Goal: Task Accomplishment & Management: Use online tool/utility

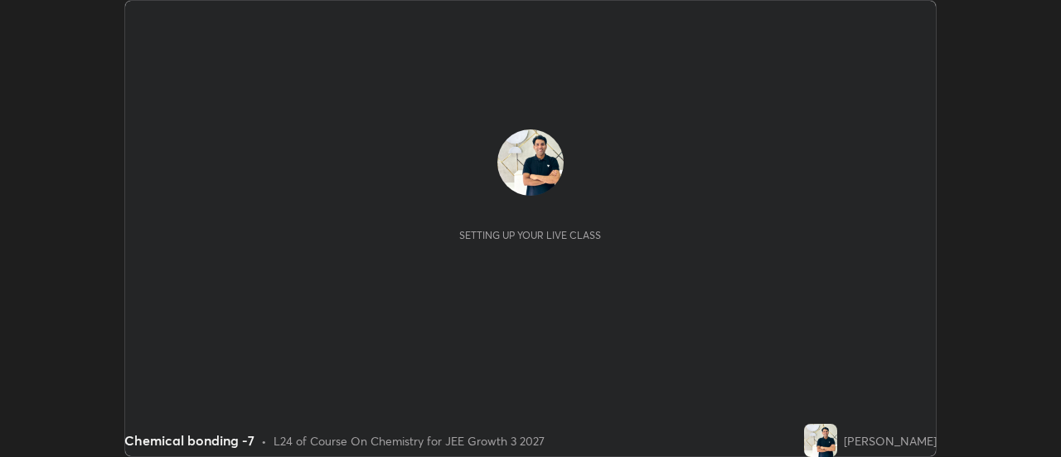
scroll to position [457, 1061]
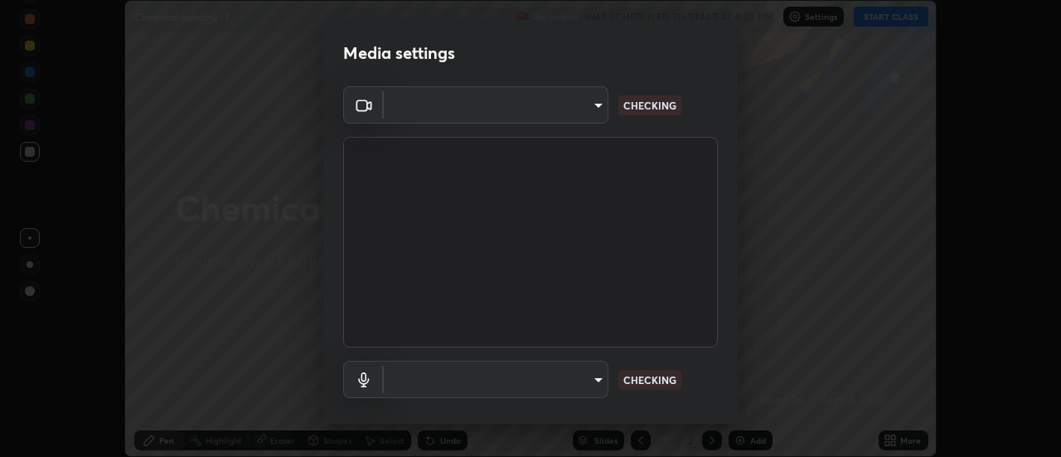
type input "1016c9670ba09e0da1ff6862f255b2c5b4dd1f04ff0e8715a66947f7e461f3c4"
type input "communications"
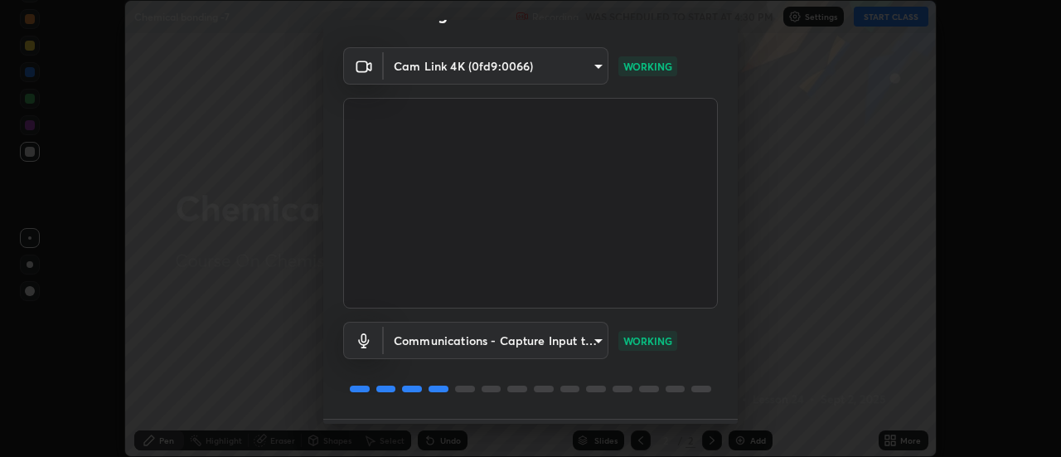
scroll to position [87, 0]
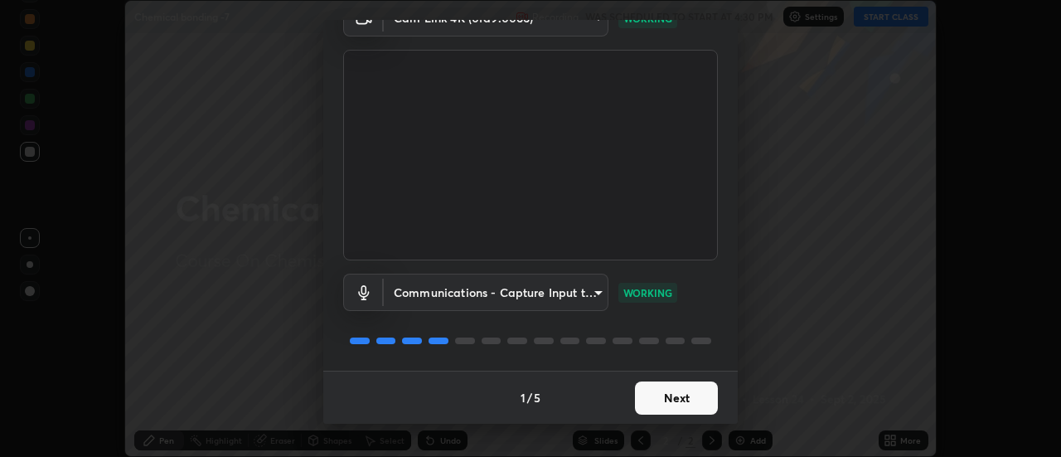
click at [673, 400] on button "Next" at bounding box center [676, 397] width 83 height 33
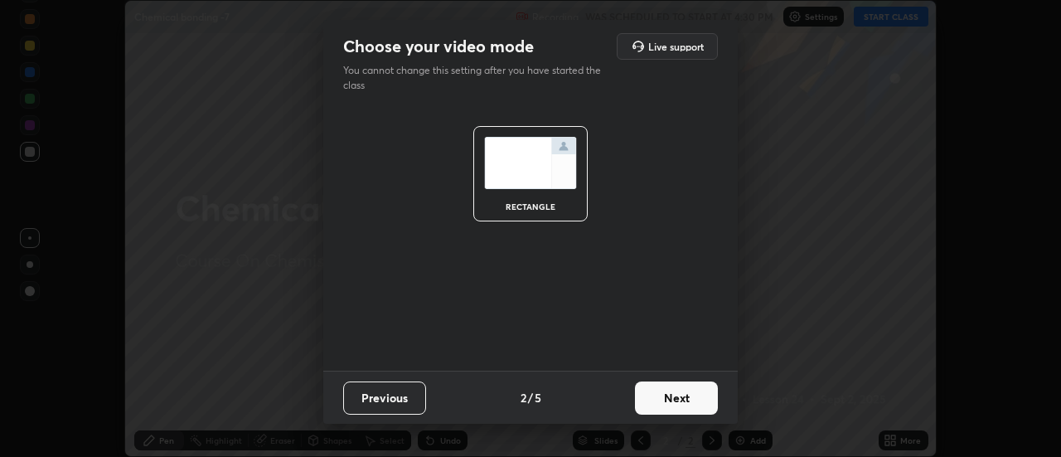
scroll to position [0, 0]
click at [682, 396] on button "Next" at bounding box center [676, 397] width 83 height 33
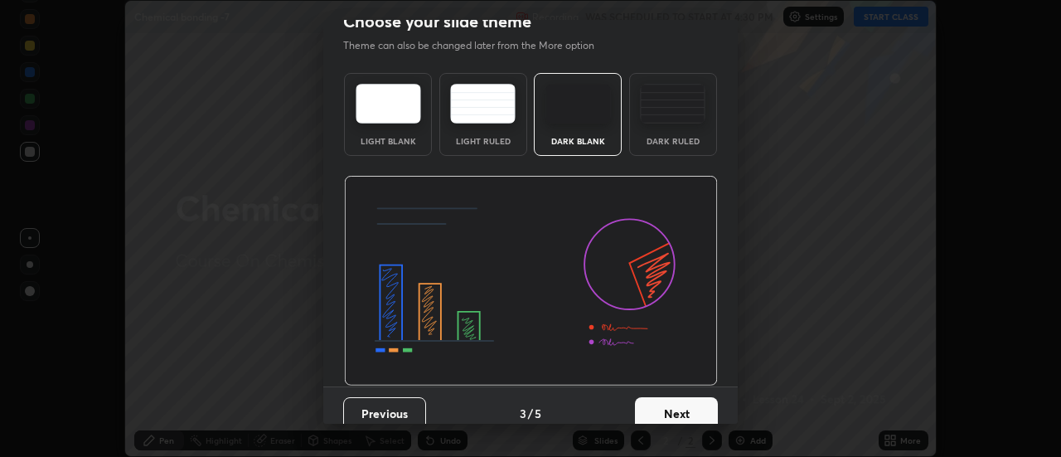
scroll to position [41, 0]
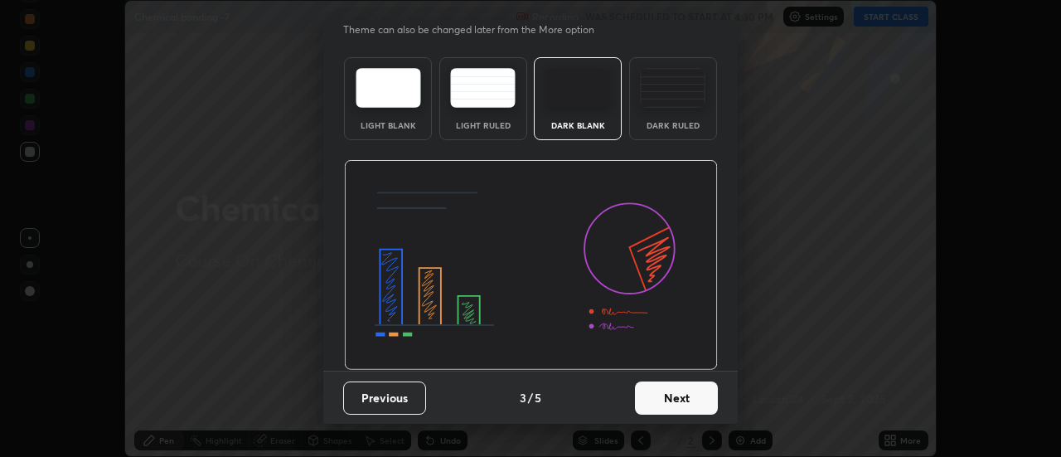
click at [686, 399] on button "Next" at bounding box center [676, 397] width 83 height 33
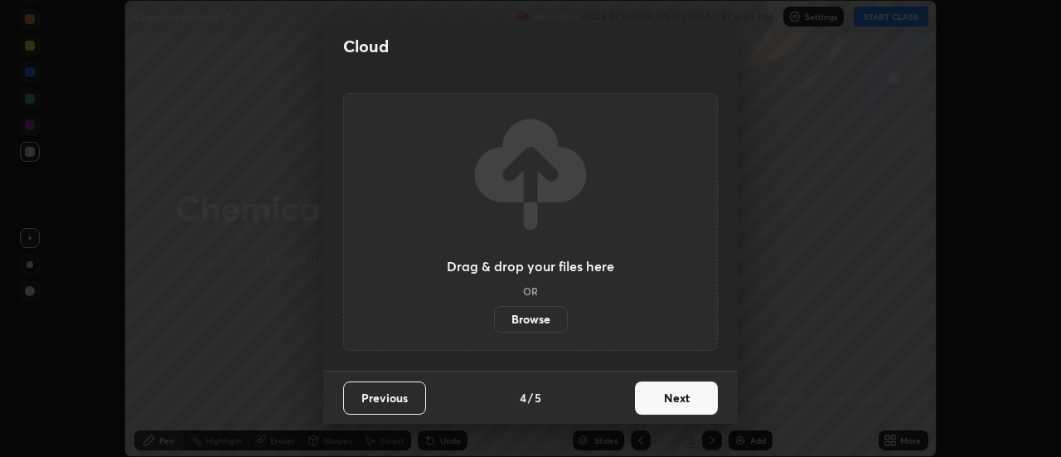
click at [692, 395] on button "Next" at bounding box center [676, 397] width 83 height 33
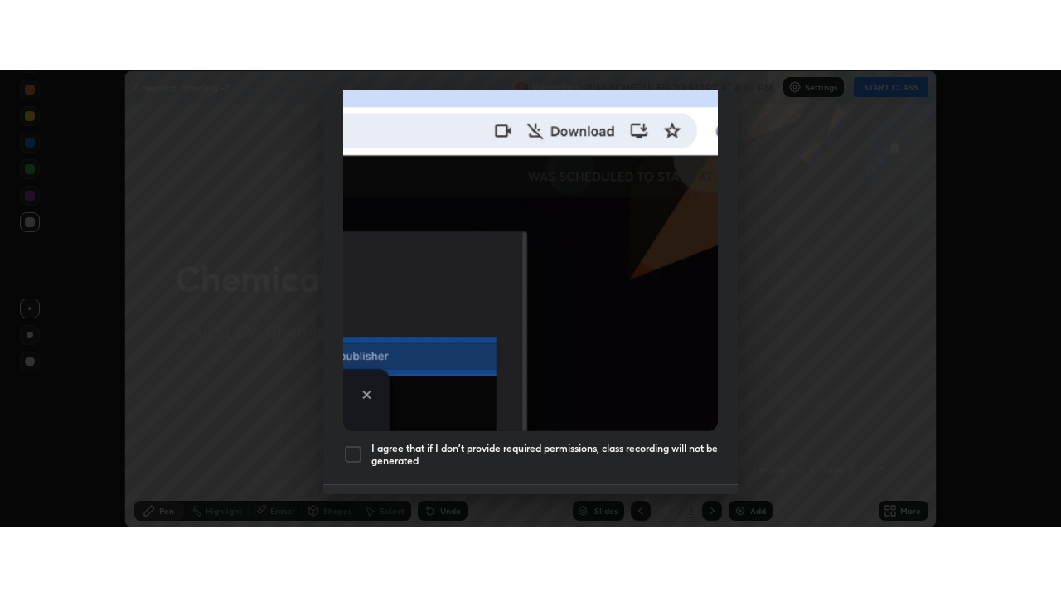
scroll to position [425, 0]
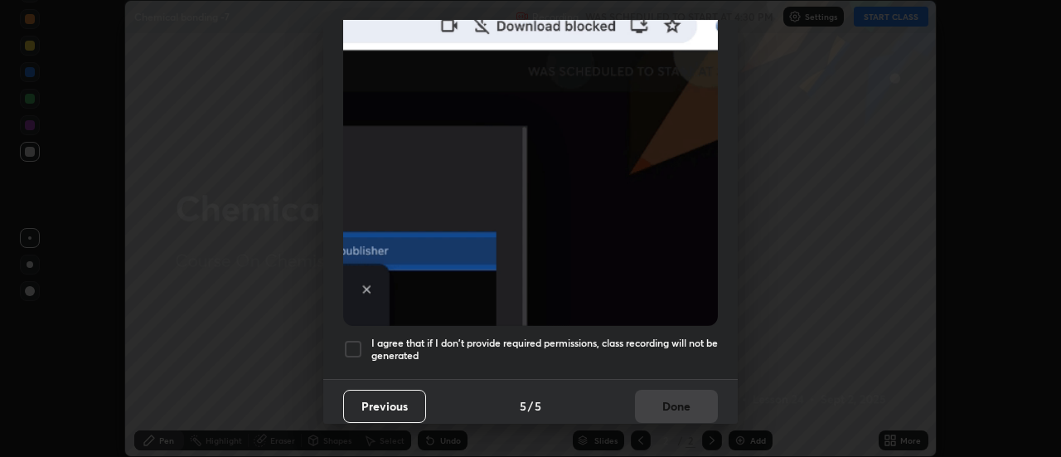
click at [692, 337] on h5 "I agree that if I don't provide required permissions, class recording will not …" at bounding box center [545, 350] width 347 height 26
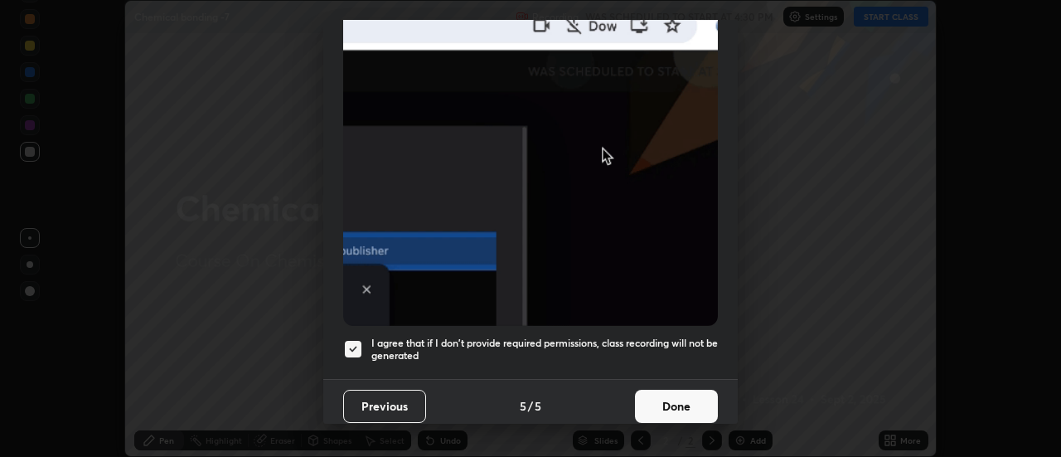
click at [690, 396] on button "Done" at bounding box center [676, 406] width 83 height 33
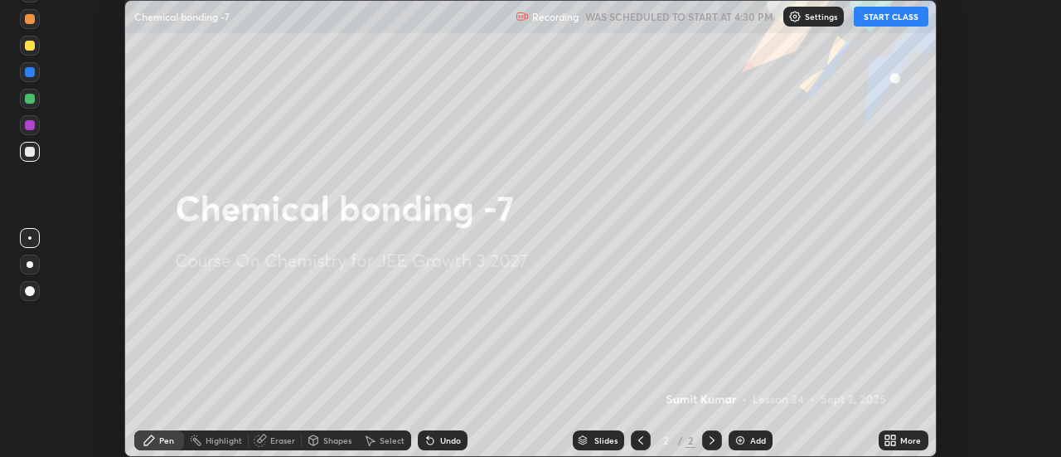
click at [893, 438] on icon at bounding box center [894, 437] width 4 height 4
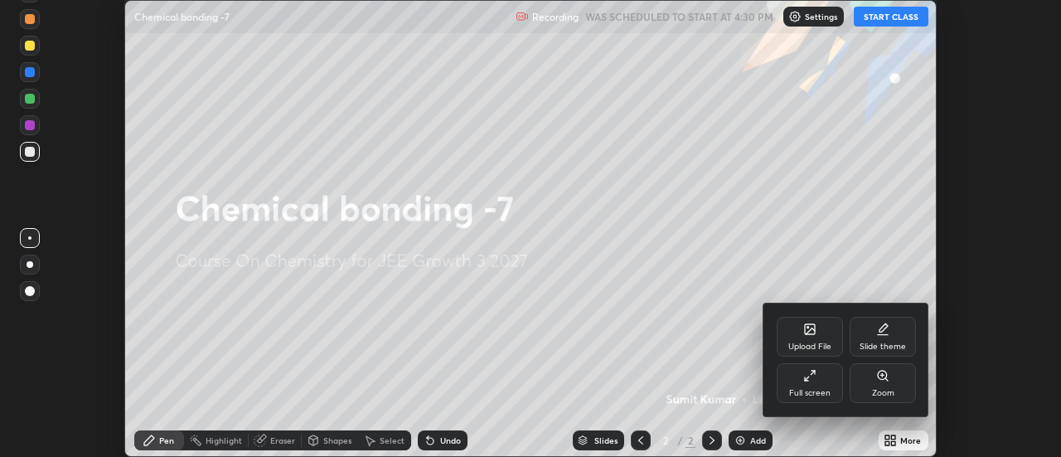
click at [816, 386] on div "Full screen" at bounding box center [810, 383] width 66 height 40
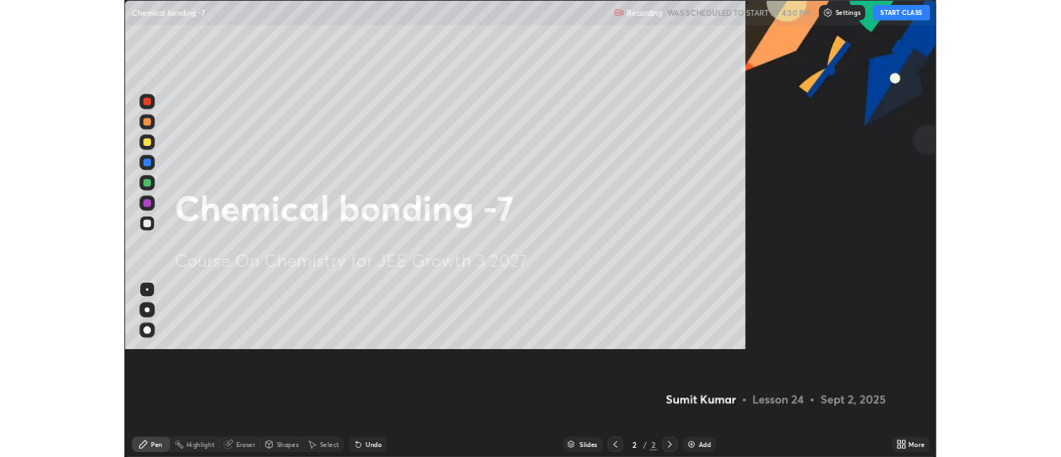
scroll to position [597, 1061]
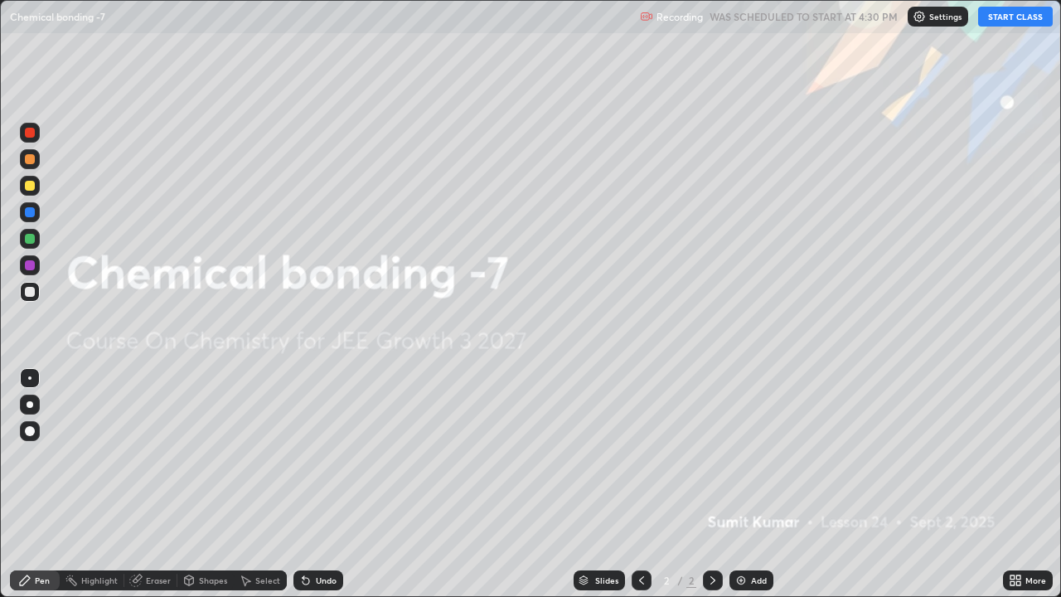
click at [1013, 18] on button "START CLASS" at bounding box center [1016, 17] width 75 height 20
click at [745, 456] on img at bounding box center [741, 580] width 13 height 13
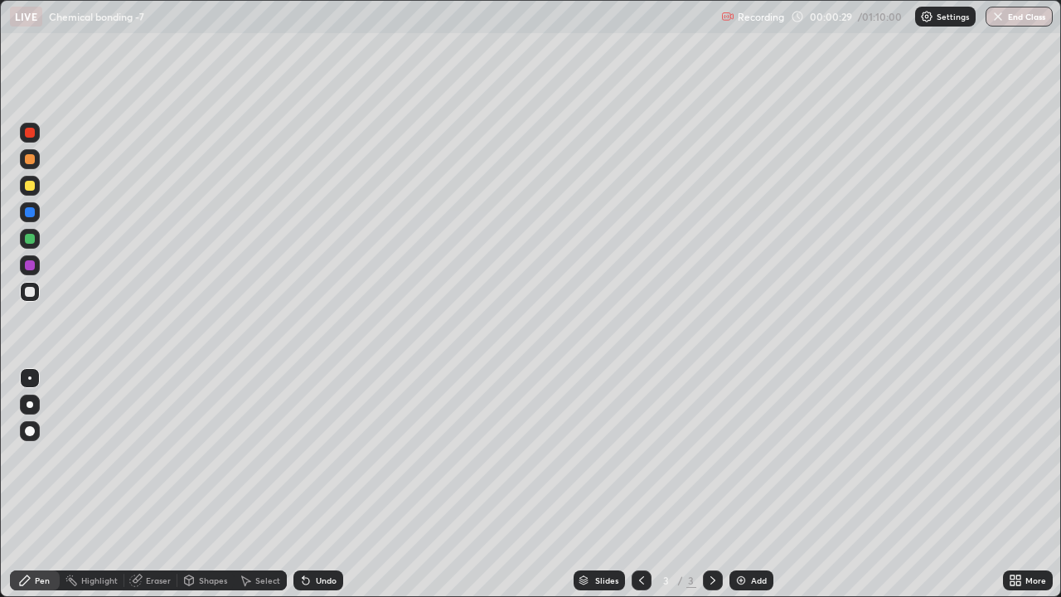
click at [30, 160] on div at bounding box center [30, 159] width 10 height 10
click at [146, 456] on div "Eraser" at bounding box center [158, 580] width 25 height 8
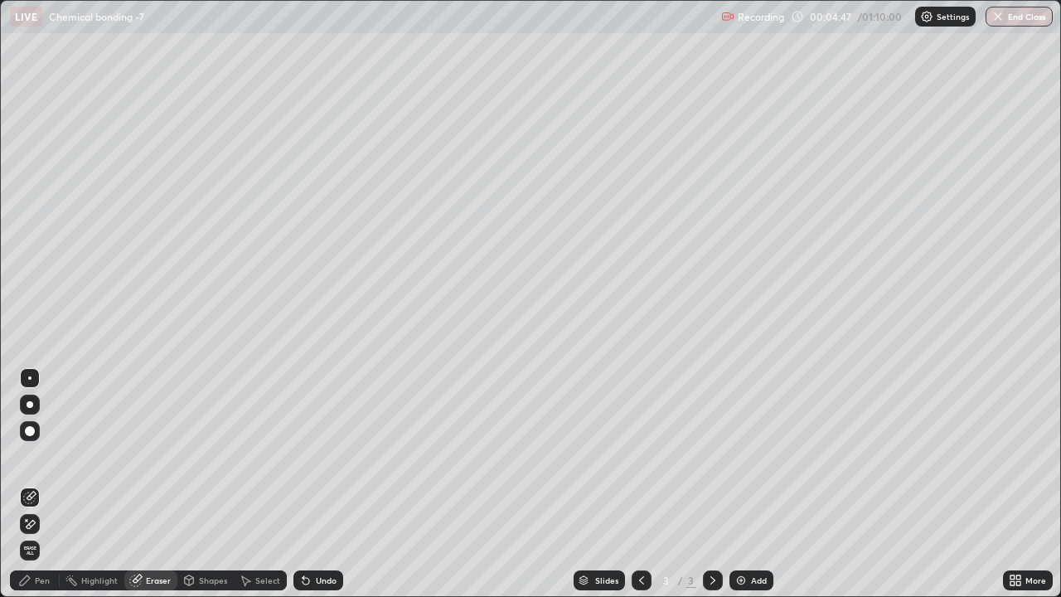
click at [43, 456] on div "Pen" at bounding box center [42, 580] width 15 height 8
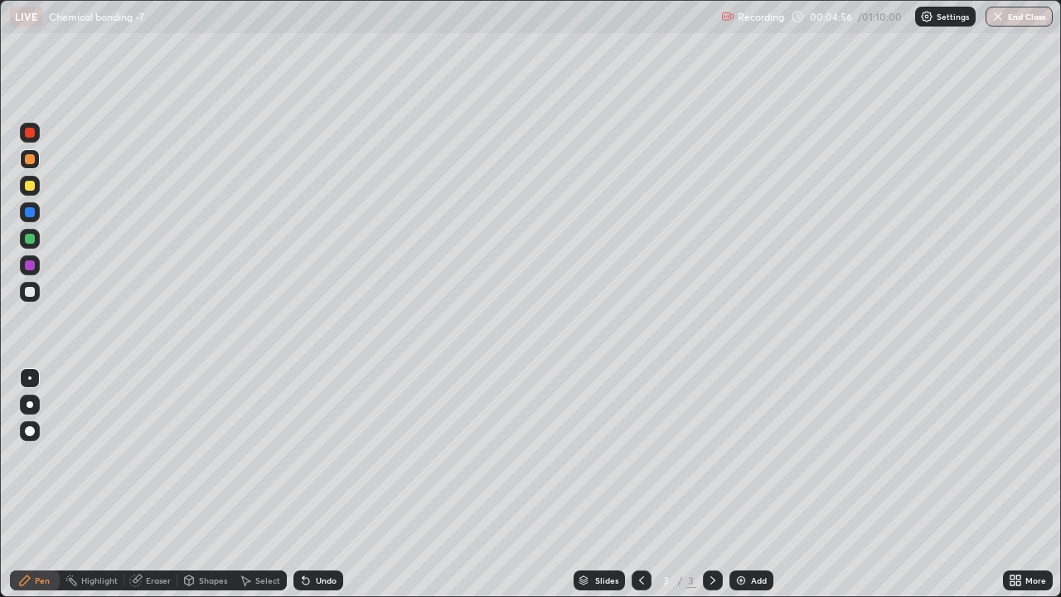
click at [27, 186] on div at bounding box center [30, 186] width 10 height 10
click at [303, 456] on icon at bounding box center [306, 581] width 7 height 7
click at [305, 456] on icon at bounding box center [306, 581] width 7 height 7
click at [312, 456] on div "Undo" at bounding box center [319, 581] width 50 height 20
click at [329, 456] on div "Undo" at bounding box center [326, 580] width 21 height 8
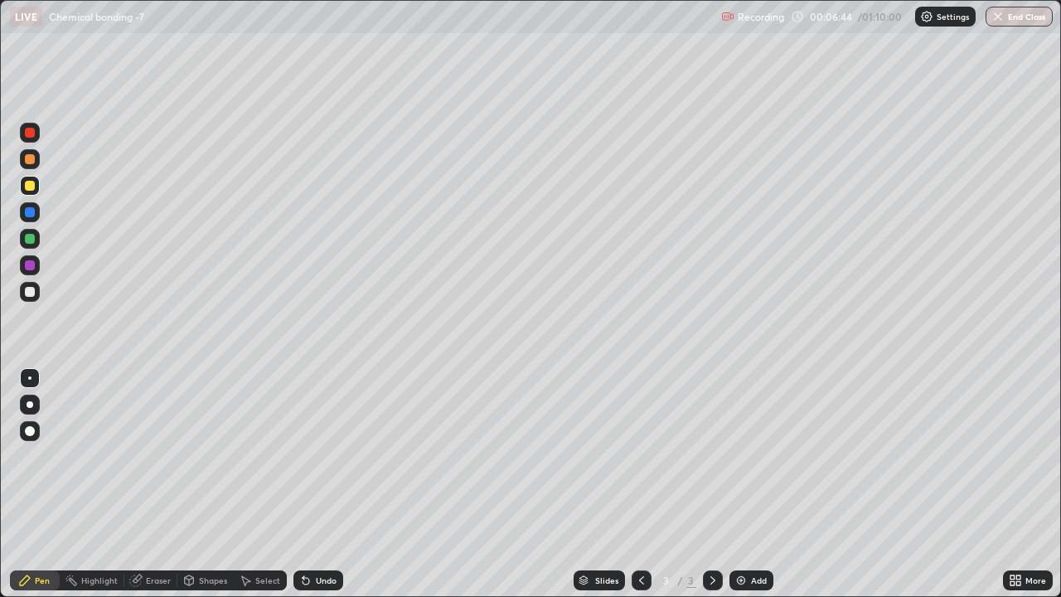
click at [743, 456] on img at bounding box center [741, 580] width 13 height 13
click at [303, 456] on icon at bounding box center [306, 581] width 7 height 7
click at [299, 456] on icon at bounding box center [305, 580] width 13 height 13
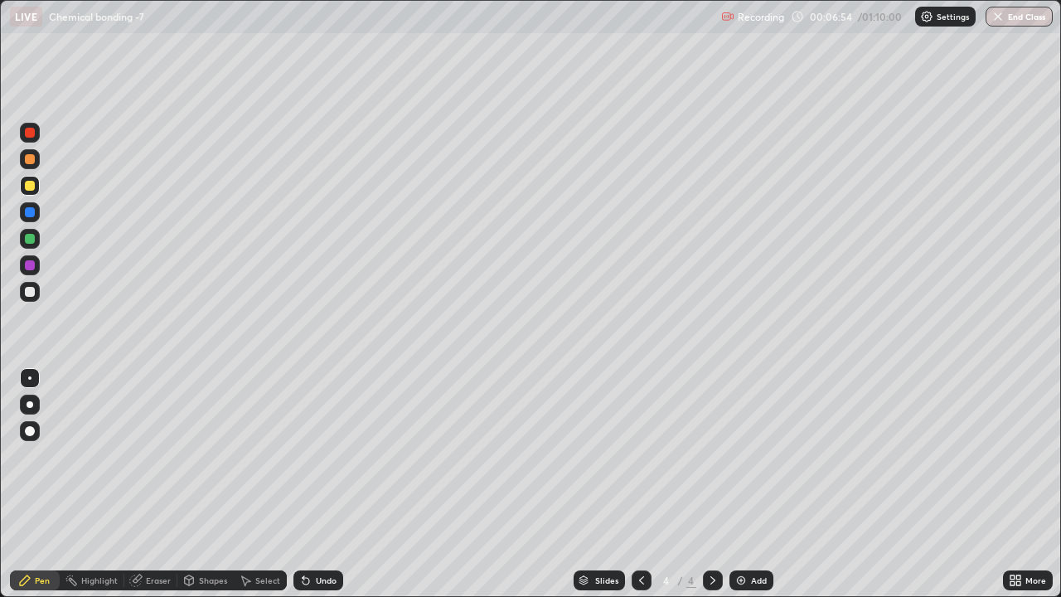
click at [303, 456] on icon at bounding box center [306, 581] width 7 height 7
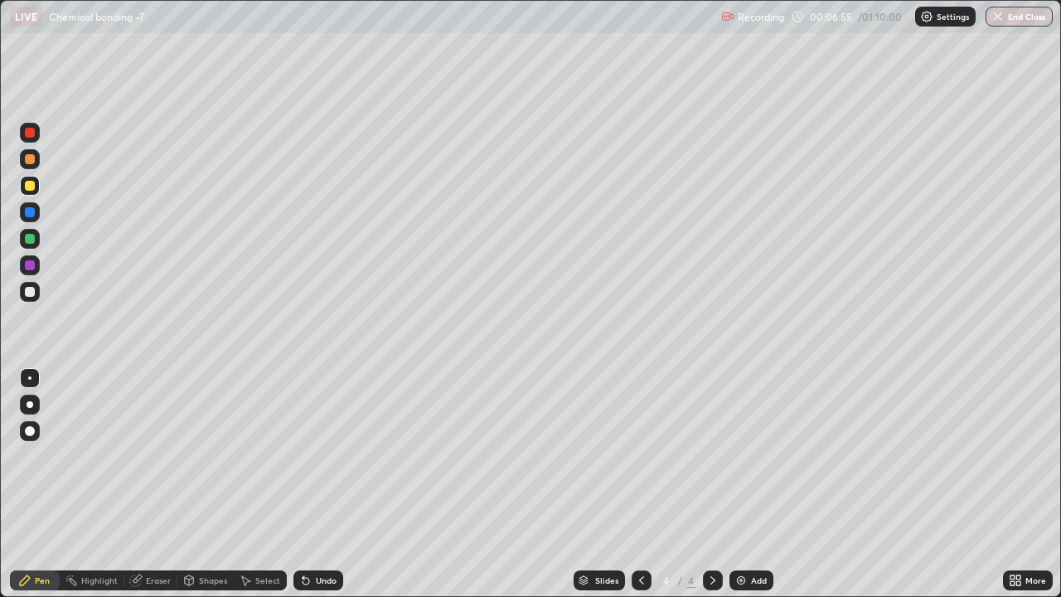
click at [303, 456] on icon at bounding box center [306, 581] width 7 height 7
click at [30, 161] on div at bounding box center [30, 159] width 10 height 10
click at [303, 456] on icon at bounding box center [304, 577] width 2 height 2
click at [294, 456] on div "Undo" at bounding box center [319, 581] width 50 height 20
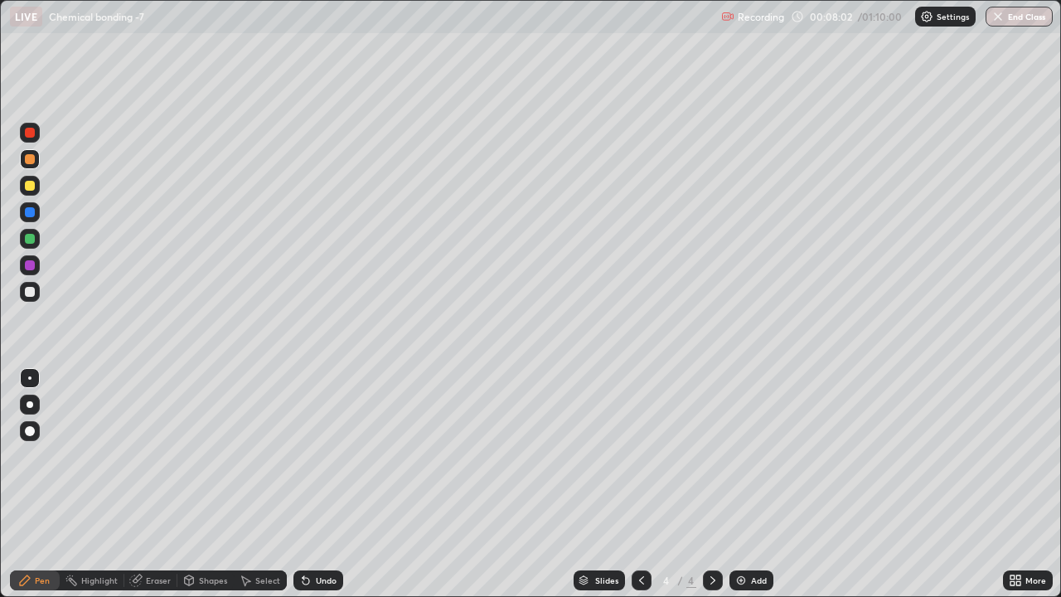
click at [303, 456] on icon at bounding box center [306, 581] width 7 height 7
click at [309, 456] on icon at bounding box center [305, 580] width 13 height 13
click at [32, 187] on div at bounding box center [30, 186] width 10 height 10
click at [740, 456] on img at bounding box center [741, 580] width 13 height 13
click at [303, 456] on icon at bounding box center [306, 581] width 7 height 7
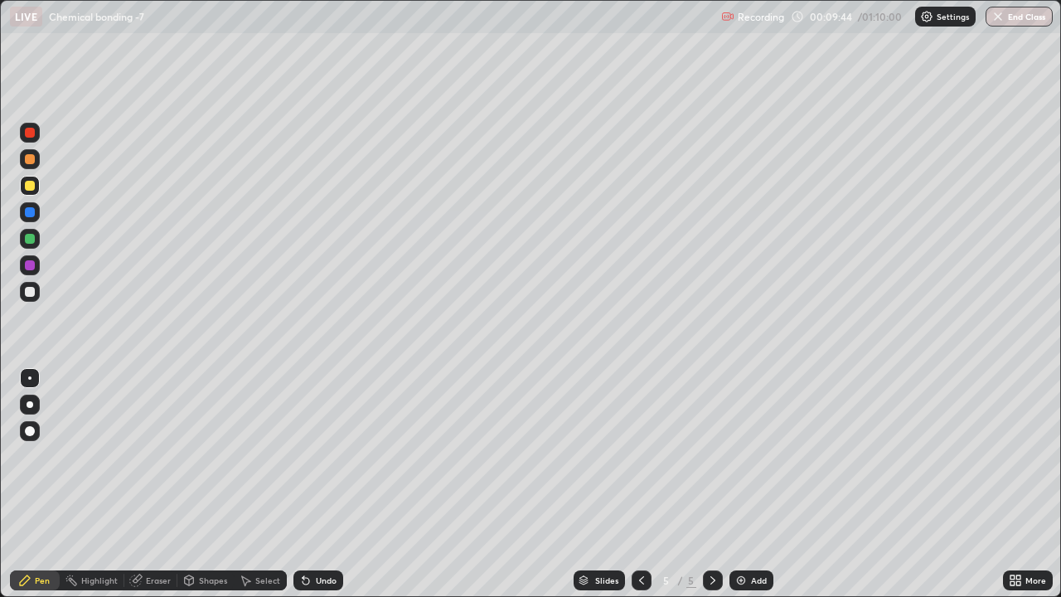
click at [28, 160] on div at bounding box center [30, 159] width 10 height 10
click at [316, 456] on div "Undo" at bounding box center [326, 580] width 21 height 8
click at [303, 456] on icon at bounding box center [306, 581] width 7 height 7
click at [27, 186] on div at bounding box center [30, 186] width 10 height 10
click at [640, 456] on icon at bounding box center [641, 580] width 13 height 13
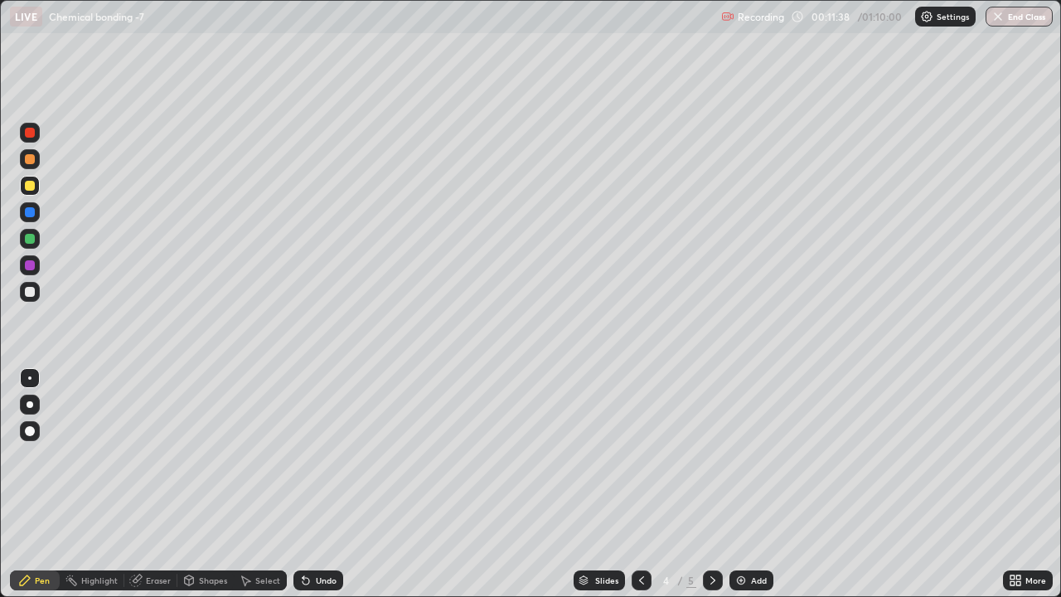
click at [641, 456] on icon at bounding box center [641, 580] width 13 height 13
click at [711, 456] on icon at bounding box center [713, 580] width 13 height 13
click at [304, 456] on div "Undo" at bounding box center [319, 581] width 50 height 20
click at [740, 456] on img at bounding box center [741, 580] width 13 height 13
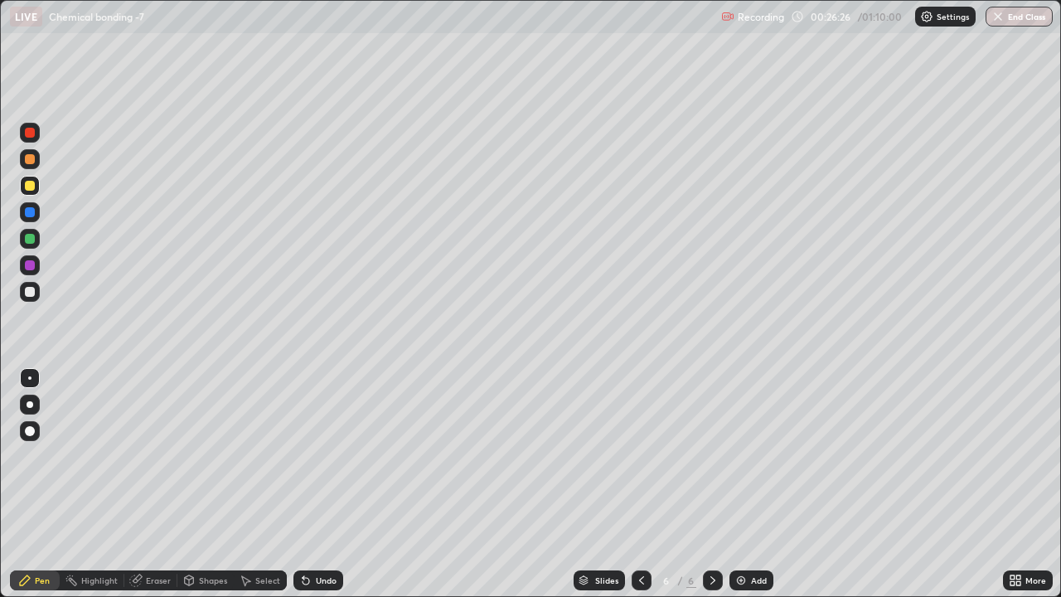
click at [303, 456] on icon at bounding box center [304, 577] width 2 height 2
click at [191, 456] on icon at bounding box center [189, 580] width 9 height 10
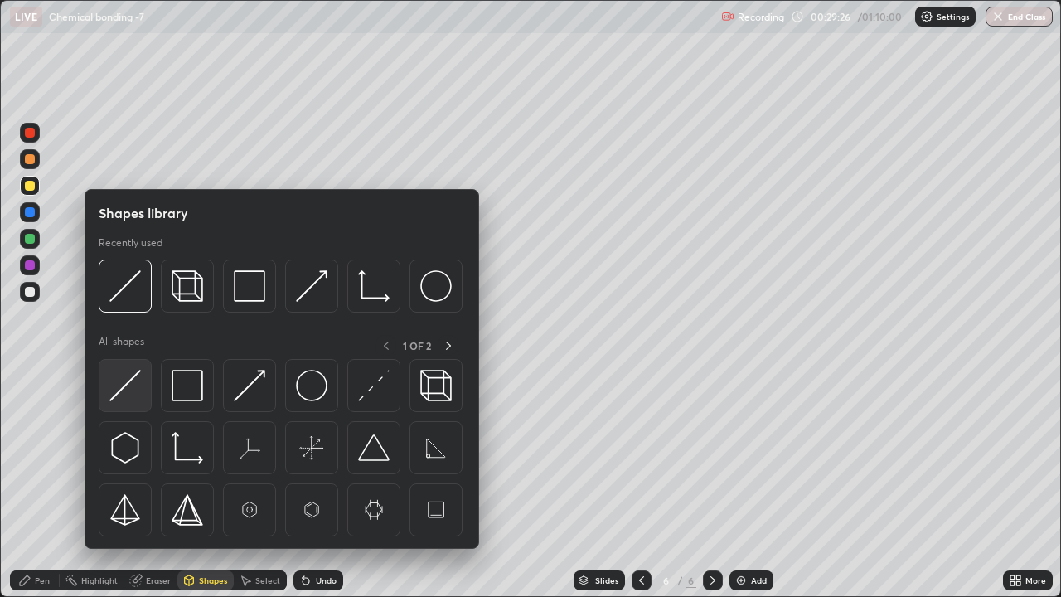
click at [131, 392] on img at bounding box center [125, 386] width 32 height 32
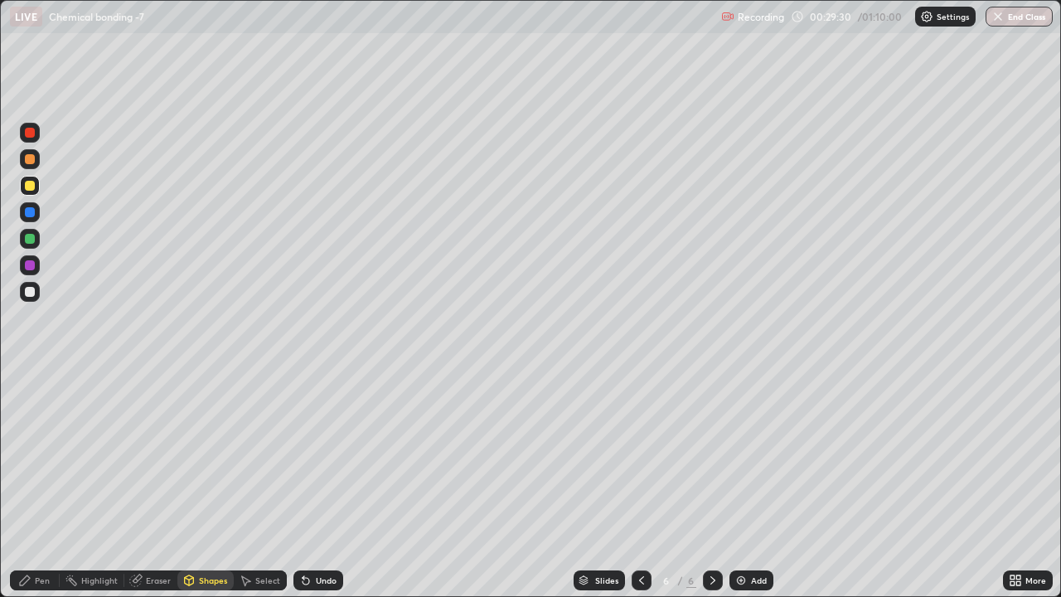
click at [35, 456] on div "Pen" at bounding box center [35, 581] width 50 height 20
click at [735, 456] on img at bounding box center [741, 580] width 13 height 13
click at [303, 456] on icon at bounding box center [306, 581] width 7 height 7
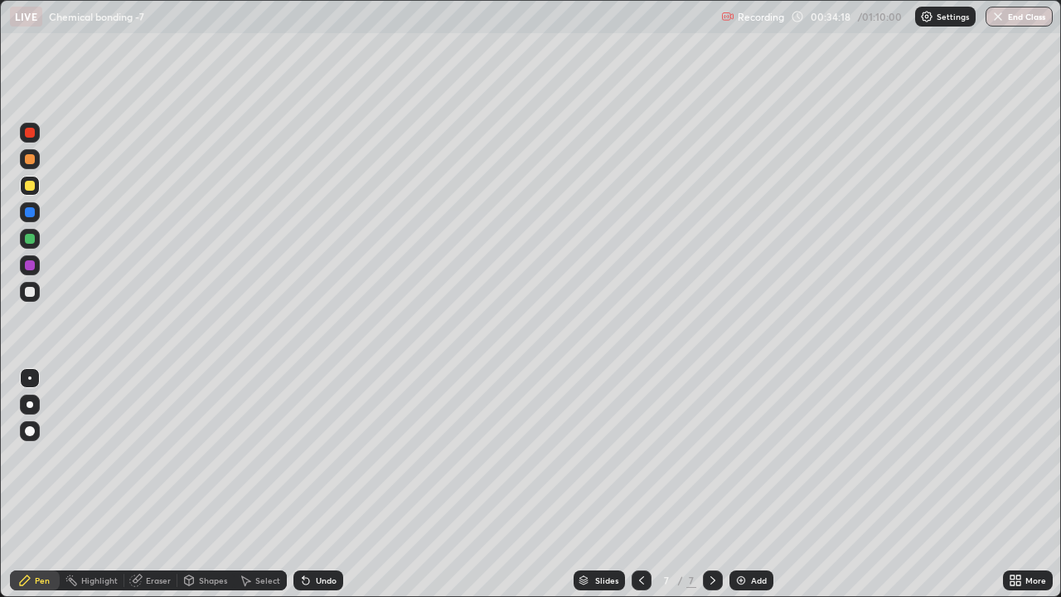
click at [304, 456] on icon at bounding box center [306, 581] width 7 height 7
click at [303, 456] on icon at bounding box center [306, 581] width 7 height 7
click at [299, 456] on icon at bounding box center [305, 580] width 13 height 13
click at [303, 456] on icon at bounding box center [306, 581] width 7 height 7
click at [304, 456] on icon at bounding box center [306, 581] width 7 height 7
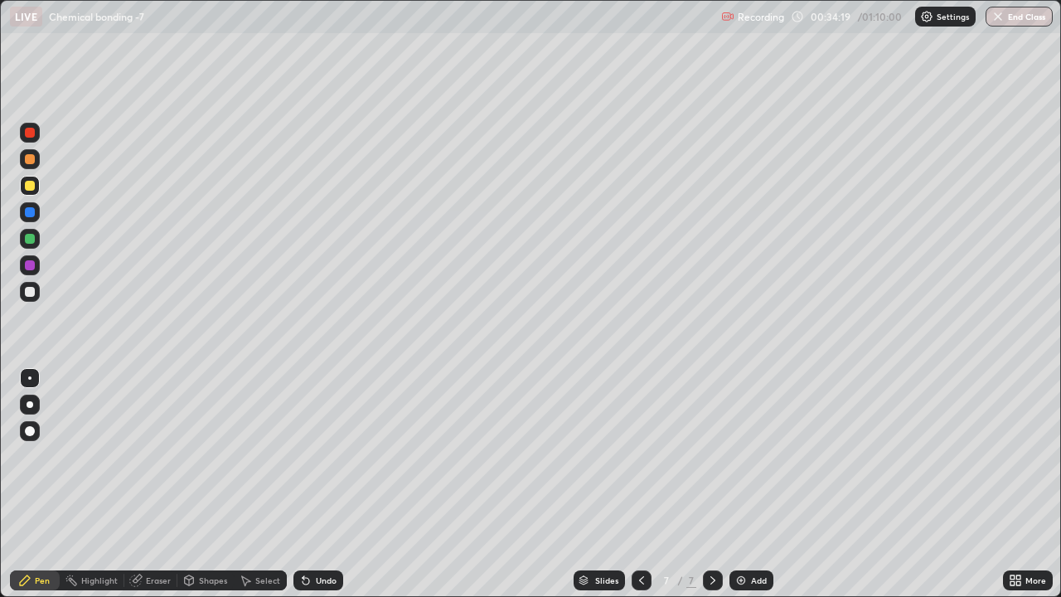
click at [304, 456] on icon at bounding box center [306, 581] width 7 height 7
click at [304, 456] on div "Undo" at bounding box center [319, 581] width 50 height 20
click at [306, 456] on icon at bounding box center [305, 580] width 13 height 13
click at [189, 456] on icon at bounding box center [189, 583] width 0 height 6
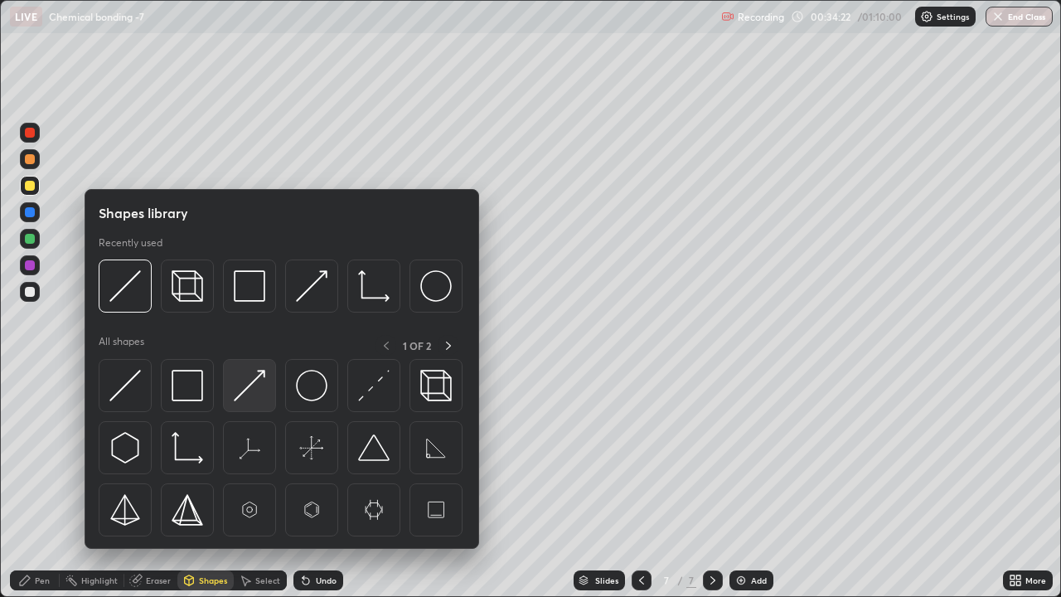
click at [244, 395] on img at bounding box center [250, 386] width 32 height 32
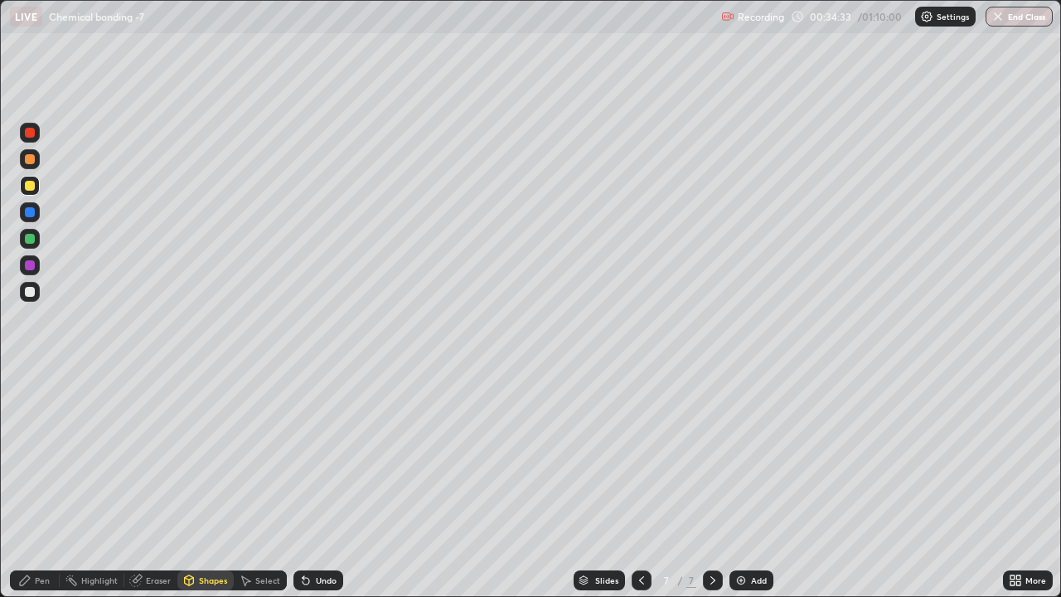
click at [41, 456] on div "Pen" at bounding box center [42, 580] width 15 height 8
click at [29, 290] on div at bounding box center [30, 292] width 10 height 10
click at [740, 456] on img at bounding box center [741, 580] width 13 height 13
click at [303, 456] on icon at bounding box center [306, 581] width 7 height 7
click at [139, 456] on icon at bounding box center [135, 580] width 13 height 13
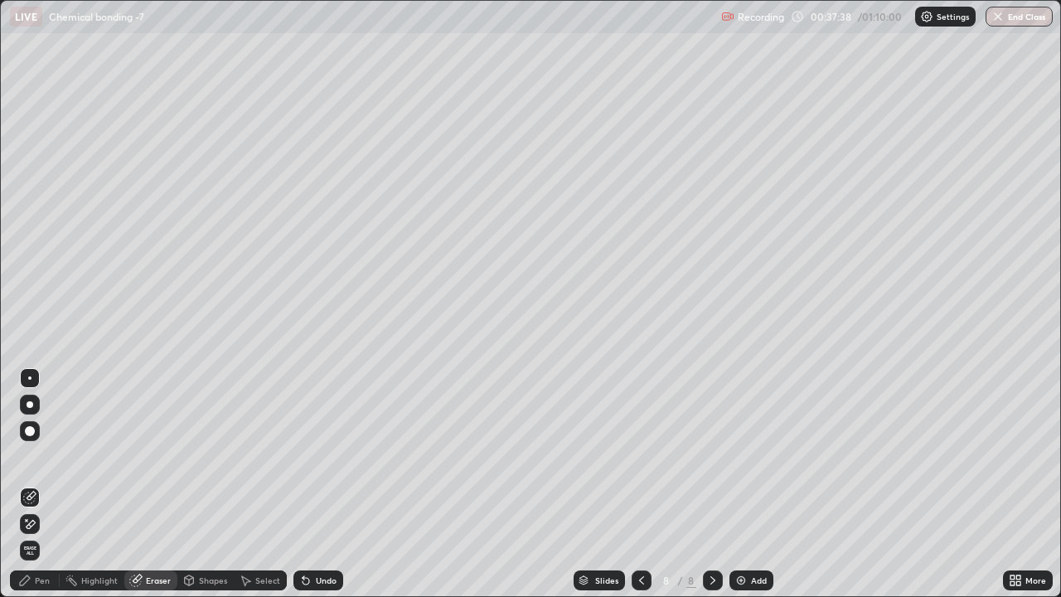
click at [41, 456] on div "Pen" at bounding box center [42, 580] width 15 height 8
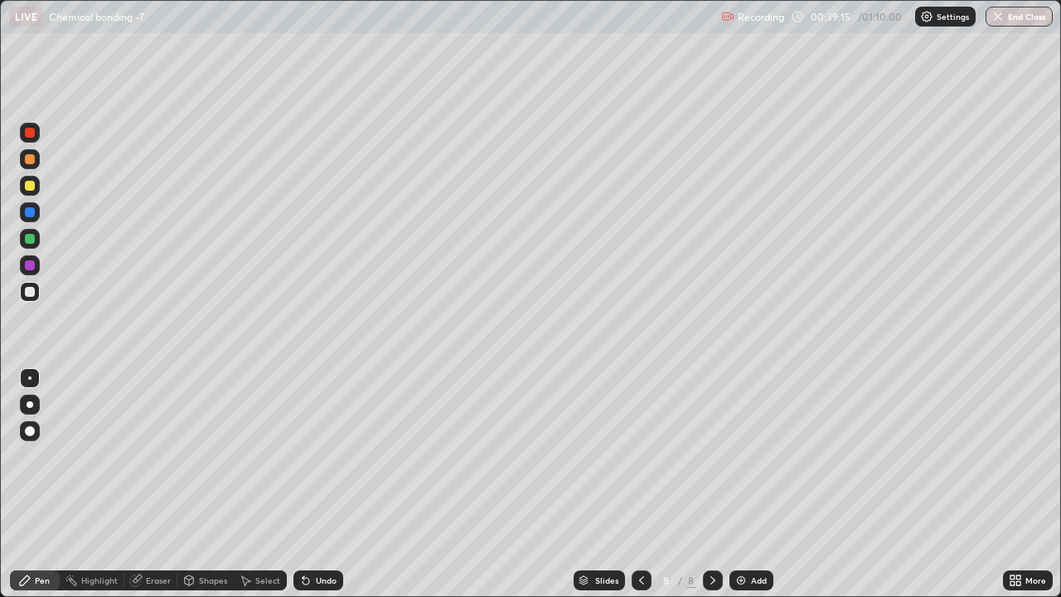
click at [316, 456] on div "Undo" at bounding box center [326, 580] width 21 height 8
click at [309, 456] on icon at bounding box center [305, 580] width 13 height 13
click at [304, 456] on icon at bounding box center [306, 581] width 7 height 7
click at [307, 456] on icon at bounding box center [306, 581] width 7 height 7
click at [310, 456] on icon at bounding box center [305, 580] width 13 height 13
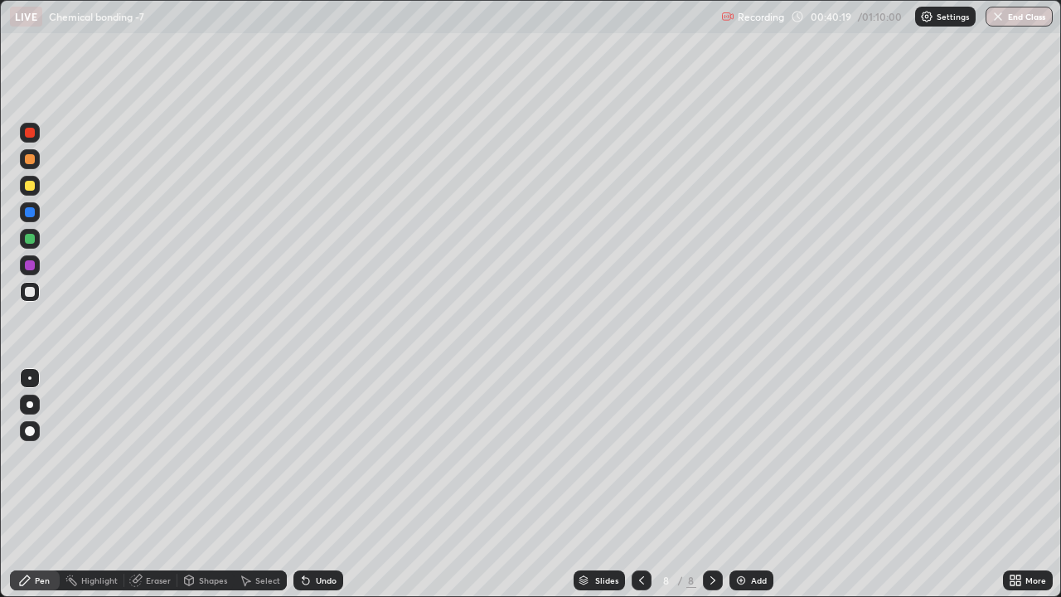
click at [636, 456] on icon at bounding box center [641, 580] width 13 height 13
click at [711, 456] on icon at bounding box center [713, 580] width 13 height 13
click at [741, 456] on img at bounding box center [741, 580] width 13 height 13
click at [30, 187] on div at bounding box center [30, 186] width 10 height 10
click at [639, 456] on icon at bounding box center [641, 580] width 13 height 13
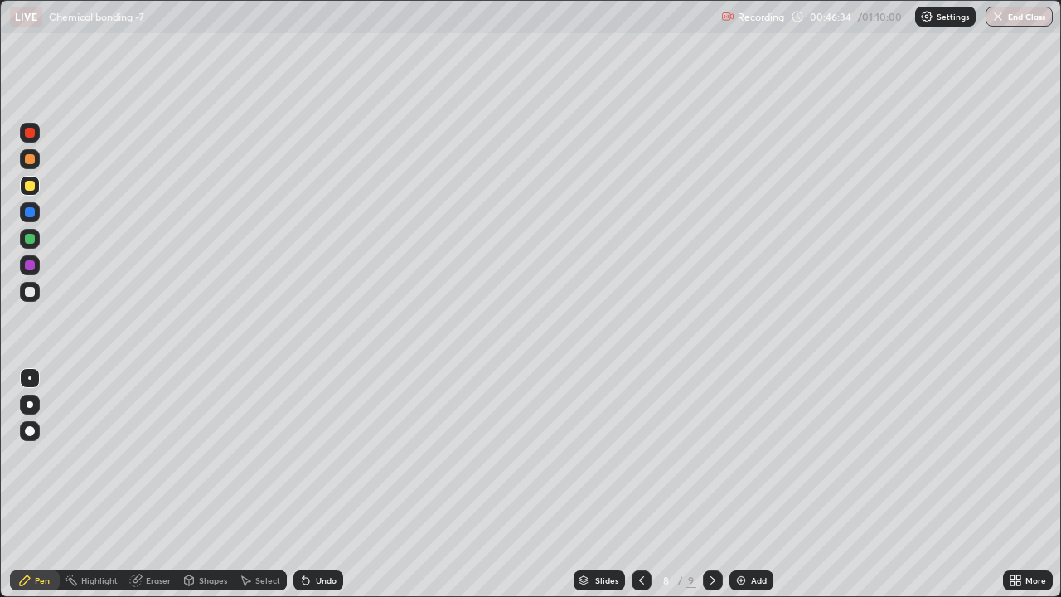
click at [711, 456] on icon at bounding box center [713, 580] width 13 height 13
click at [29, 289] on div at bounding box center [30, 292] width 10 height 10
click at [32, 187] on div at bounding box center [30, 186] width 10 height 10
click at [30, 293] on div at bounding box center [30, 292] width 10 height 10
click at [308, 456] on icon at bounding box center [305, 580] width 13 height 13
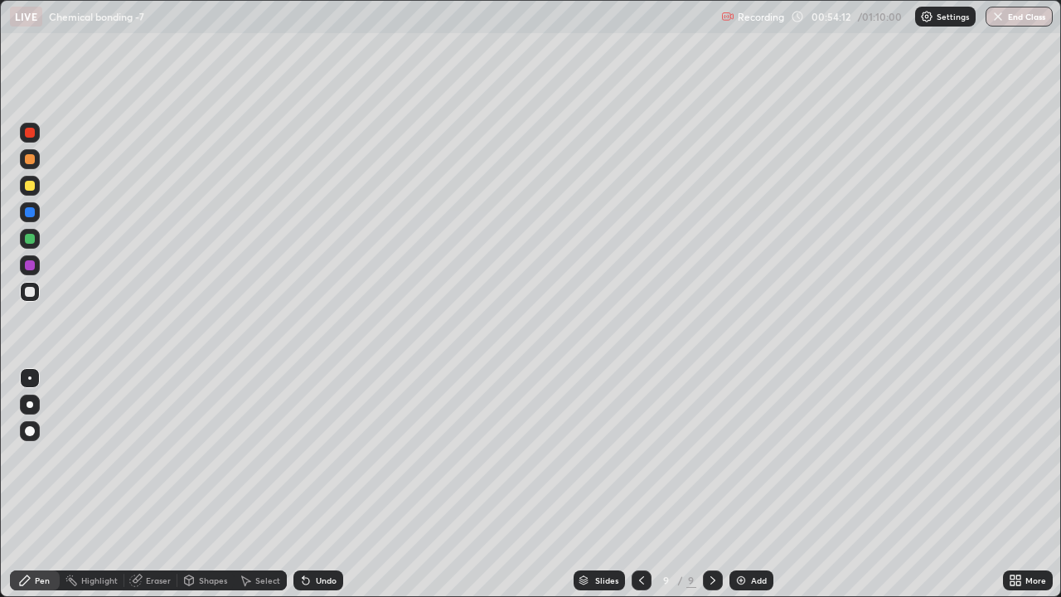
click at [305, 456] on icon at bounding box center [306, 581] width 7 height 7
click at [309, 456] on icon at bounding box center [305, 580] width 13 height 13
click at [744, 456] on img at bounding box center [741, 580] width 13 height 13
click at [323, 456] on div "Undo" at bounding box center [326, 580] width 21 height 8
click at [741, 456] on img at bounding box center [741, 580] width 13 height 13
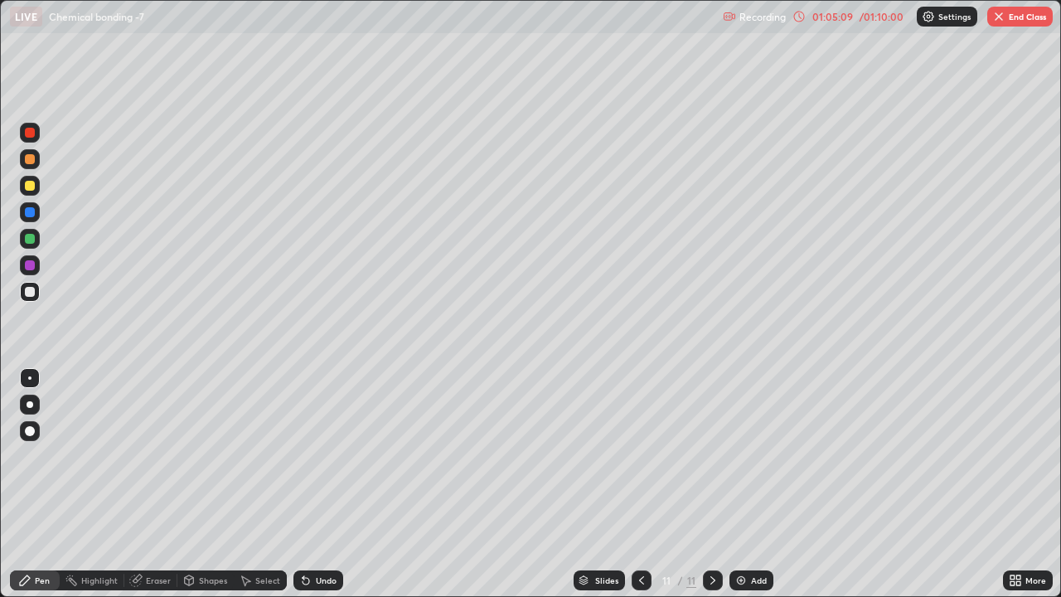
click at [833, 17] on div "01:05:09" at bounding box center [832, 17] width 46 height 10
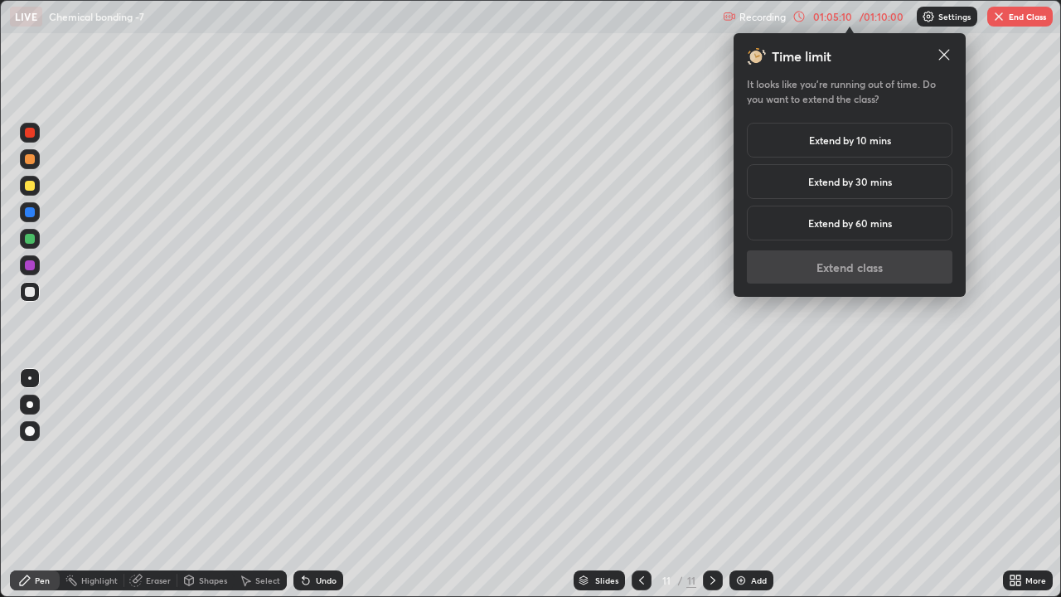
click at [828, 144] on h5 "Extend by 10 mins" at bounding box center [850, 140] width 82 height 15
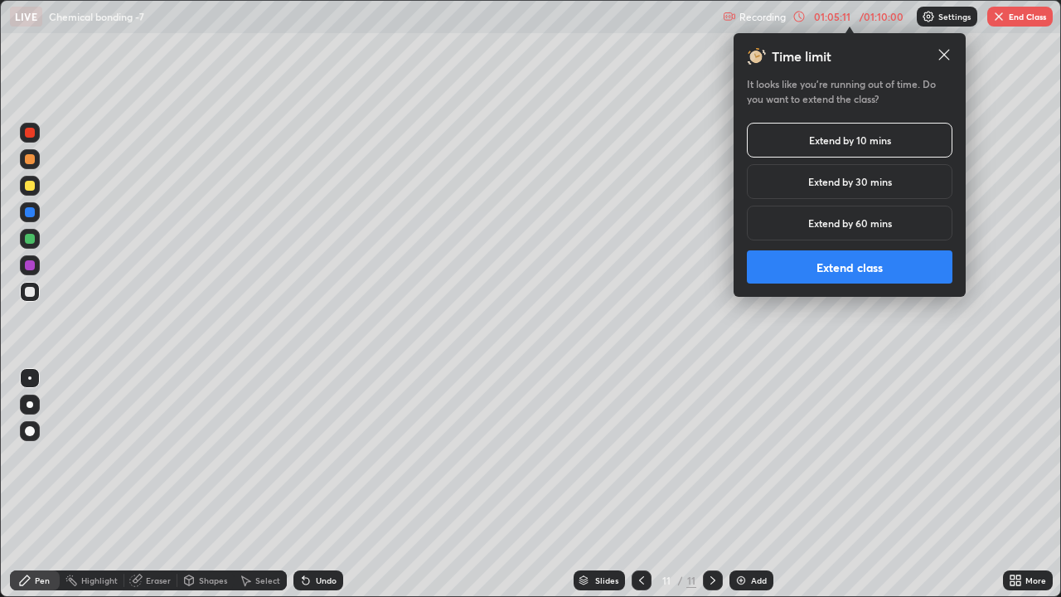
click at [804, 274] on button "Extend class" at bounding box center [850, 266] width 206 height 33
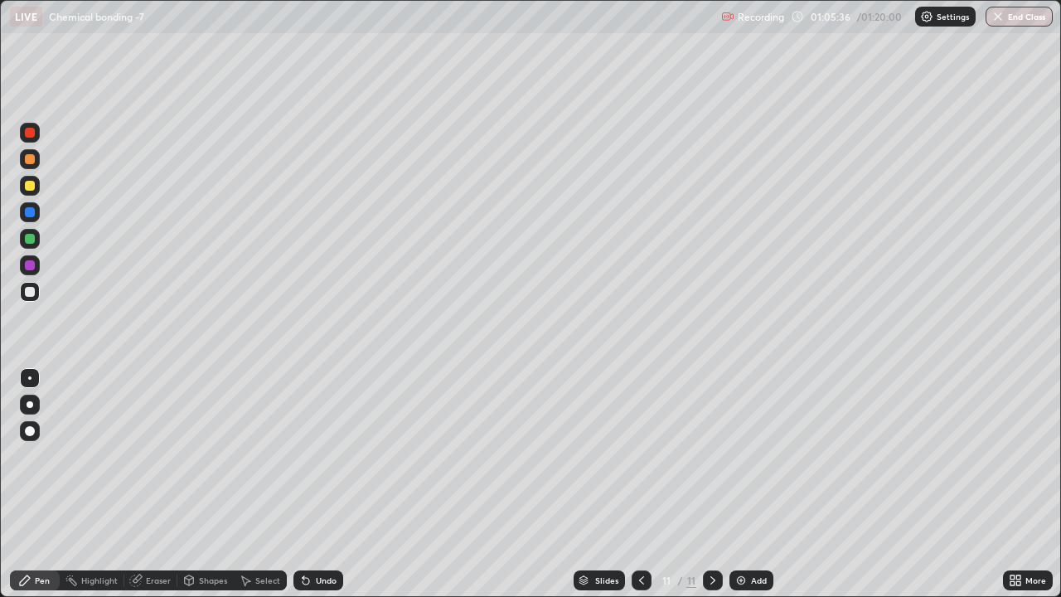
click at [312, 456] on div "Undo" at bounding box center [319, 581] width 50 height 20
click at [304, 456] on icon at bounding box center [306, 581] width 7 height 7
click at [306, 456] on icon at bounding box center [306, 581] width 7 height 7
click at [303, 456] on icon at bounding box center [306, 581] width 7 height 7
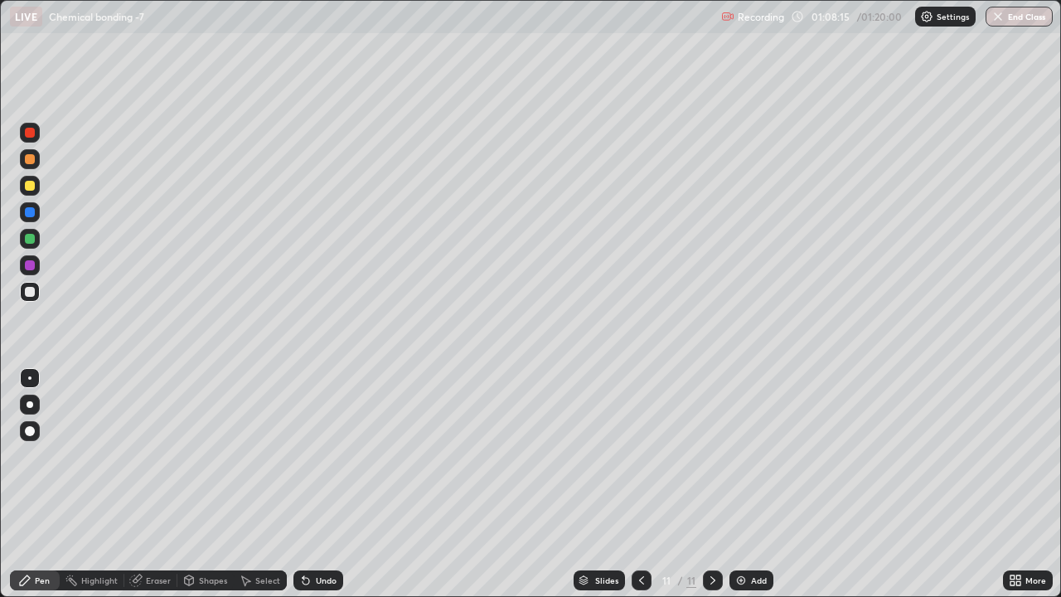
click at [648, 456] on div at bounding box center [642, 581] width 20 height 20
click at [146, 456] on div "Eraser" at bounding box center [158, 580] width 25 height 8
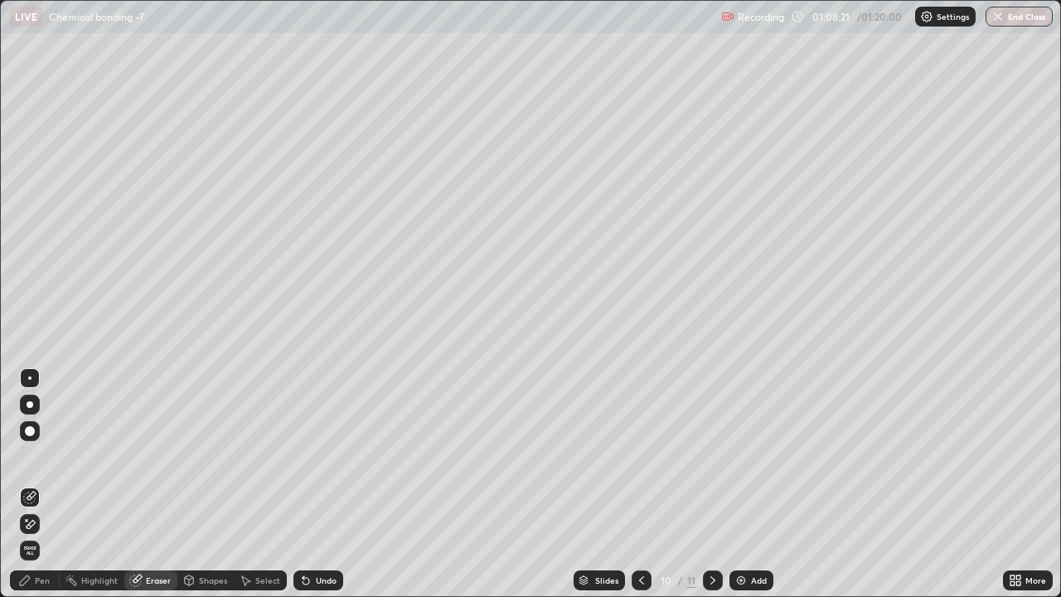
click at [46, 456] on div "Pen" at bounding box center [42, 580] width 15 height 8
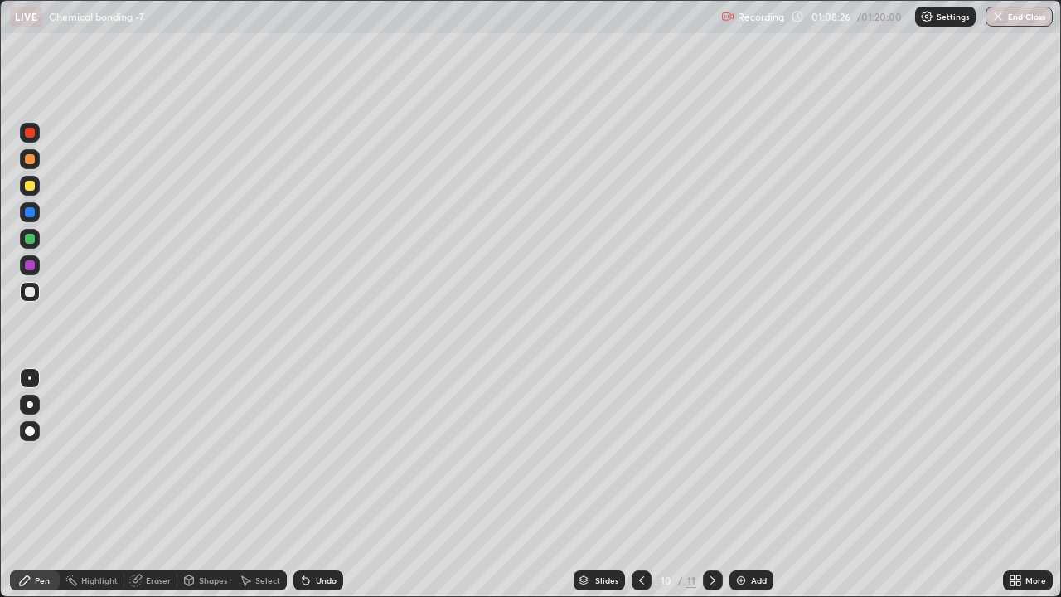
click at [713, 456] on icon at bounding box center [713, 580] width 13 height 13
click at [742, 456] on img at bounding box center [741, 580] width 13 height 13
click at [307, 456] on icon at bounding box center [305, 580] width 13 height 13
click at [1018, 456] on icon at bounding box center [1019, 577] width 4 height 4
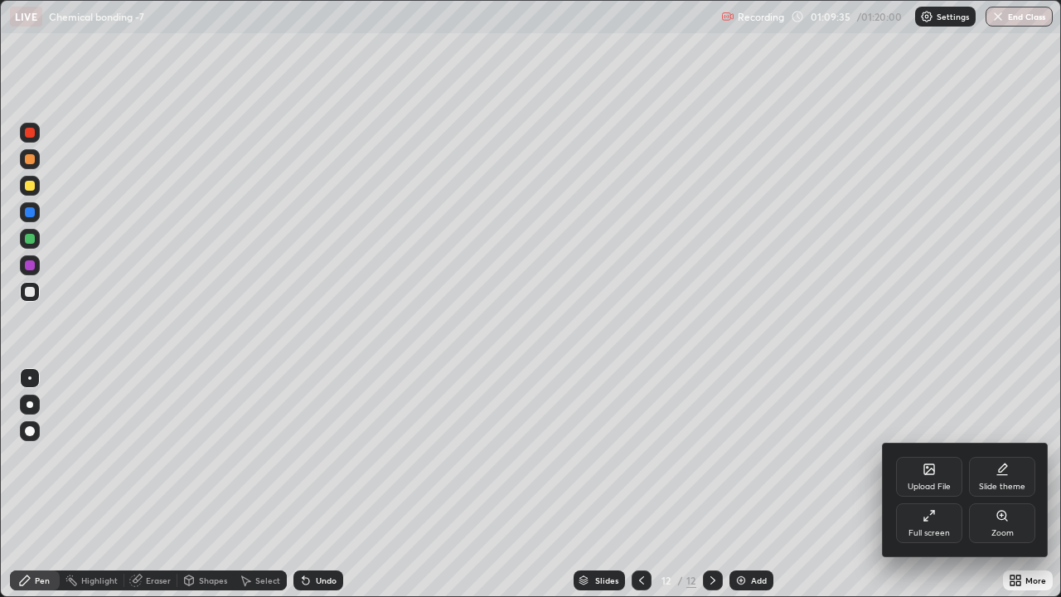
click at [935, 456] on icon at bounding box center [929, 469] width 13 height 13
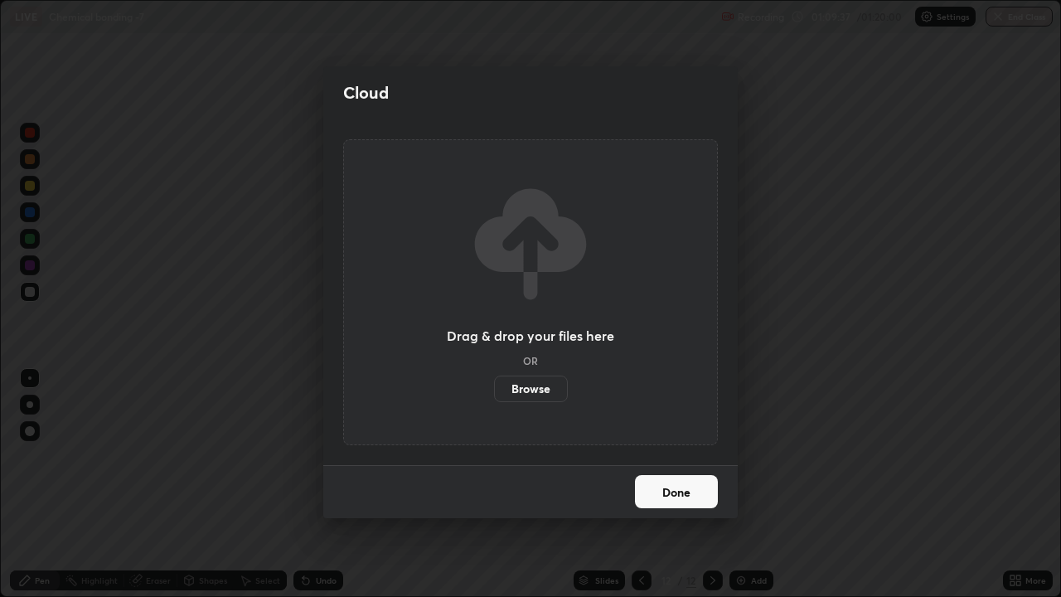
click at [540, 386] on label "Browse" at bounding box center [531, 389] width 74 height 27
click at [494, 386] on input "Browse" at bounding box center [494, 389] width 0 height 27
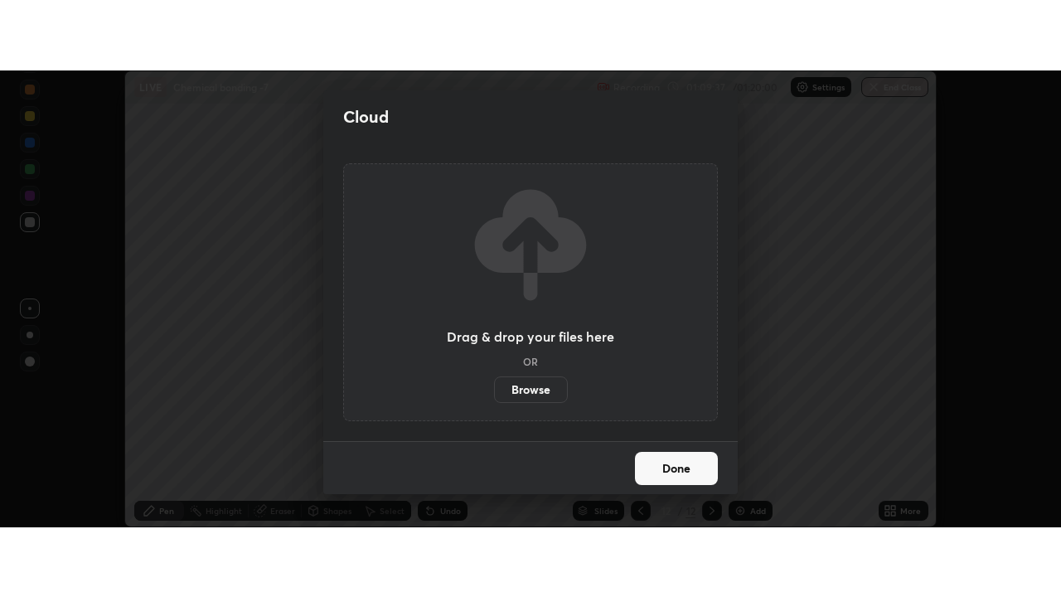
scroll to position [82467, 81863]
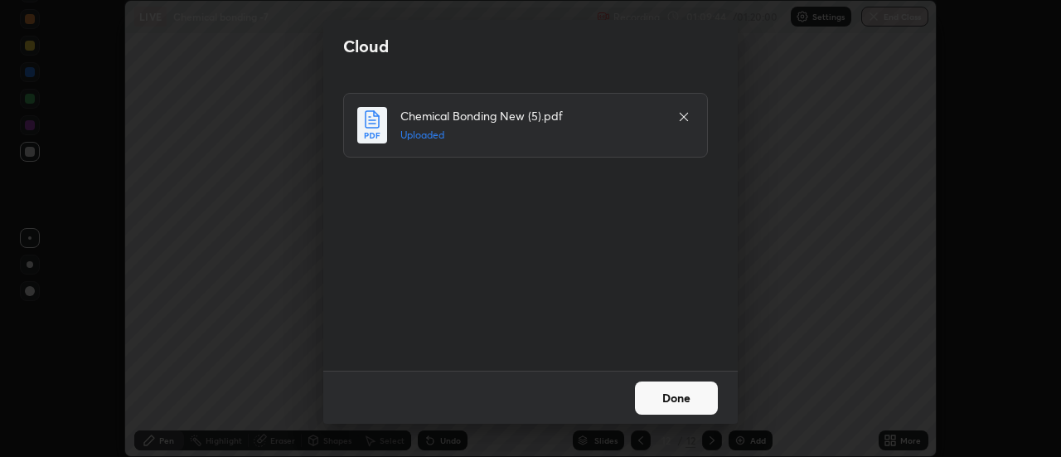
click at [663, 391] on button "Done" at bounding box center [676, 397] width 83 height 33
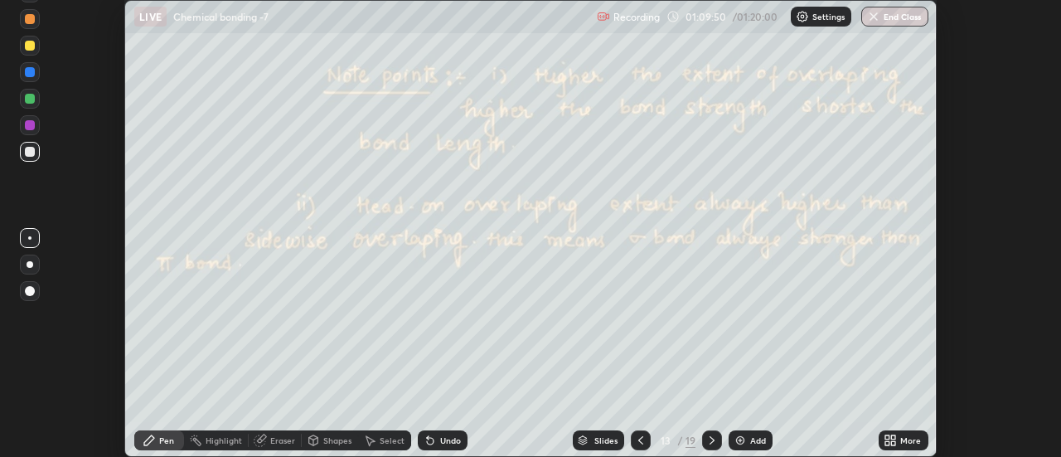
click at [890, 440] on icon at bounding box center [890, 440] width 13 height 13
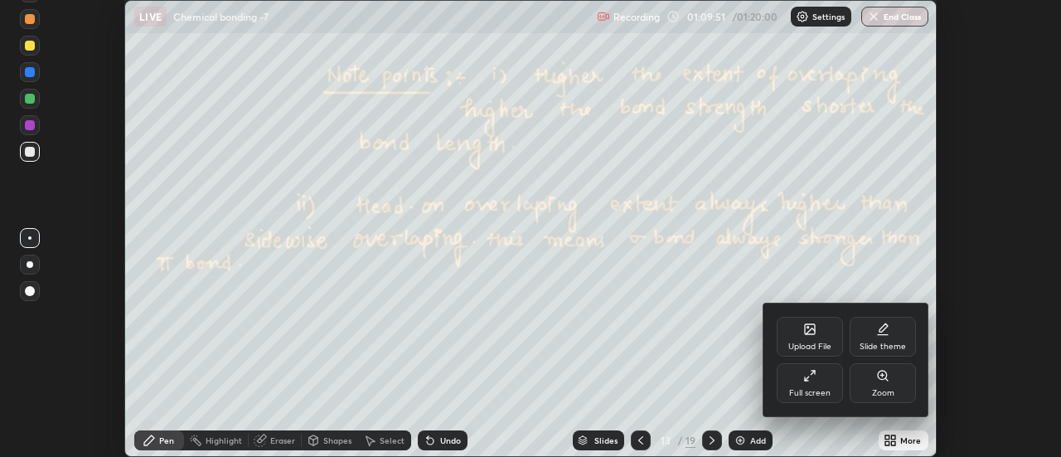
click at [803, 385] on div "Full screen" at bounding box center [810, 383] width 66 height 40
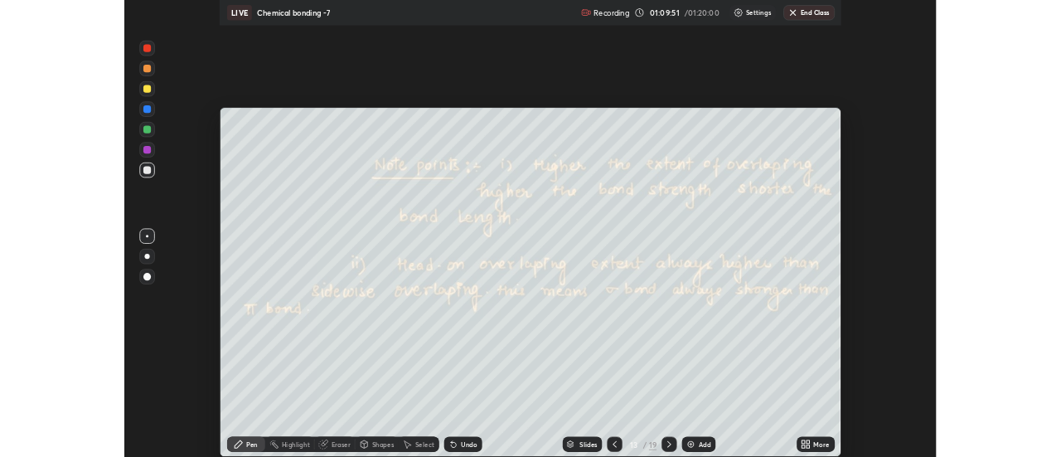
scroll to position [597, 1061]
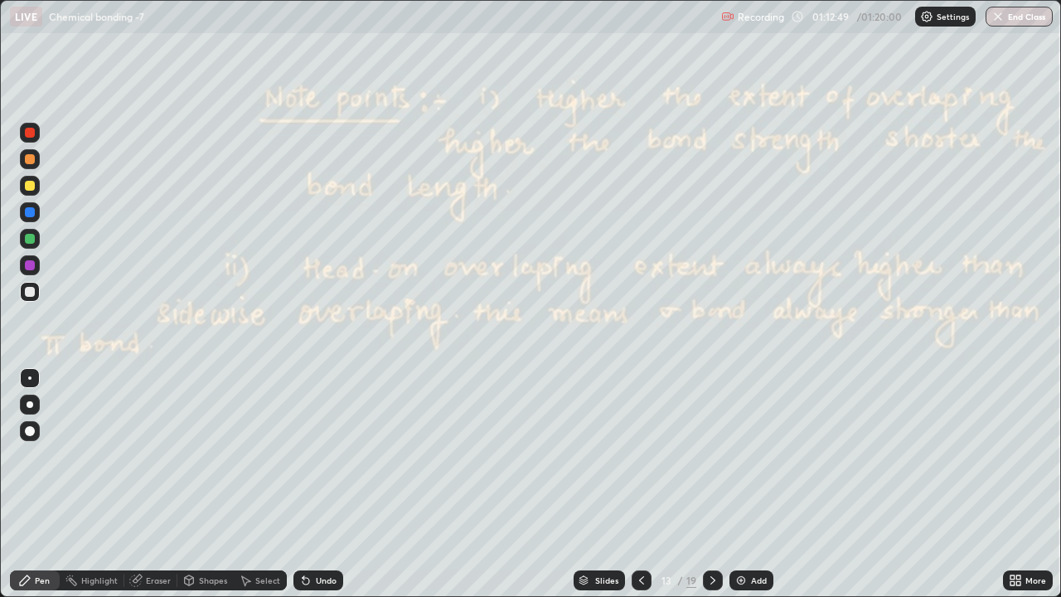
click at [711, 456] on icon at bounding box center [713, 580] width 13 height 13
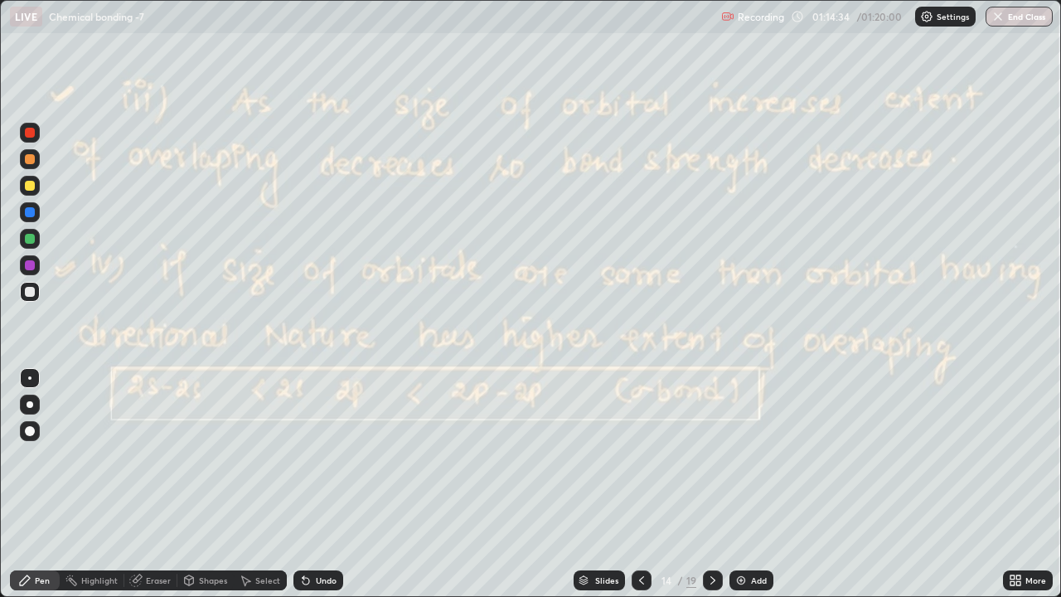
click at [305, 456] on icon at bounding box center [306, 581] width 7 height 7
click at [711, 456] on icon at bounding box center [713, 580] width 13 height 13
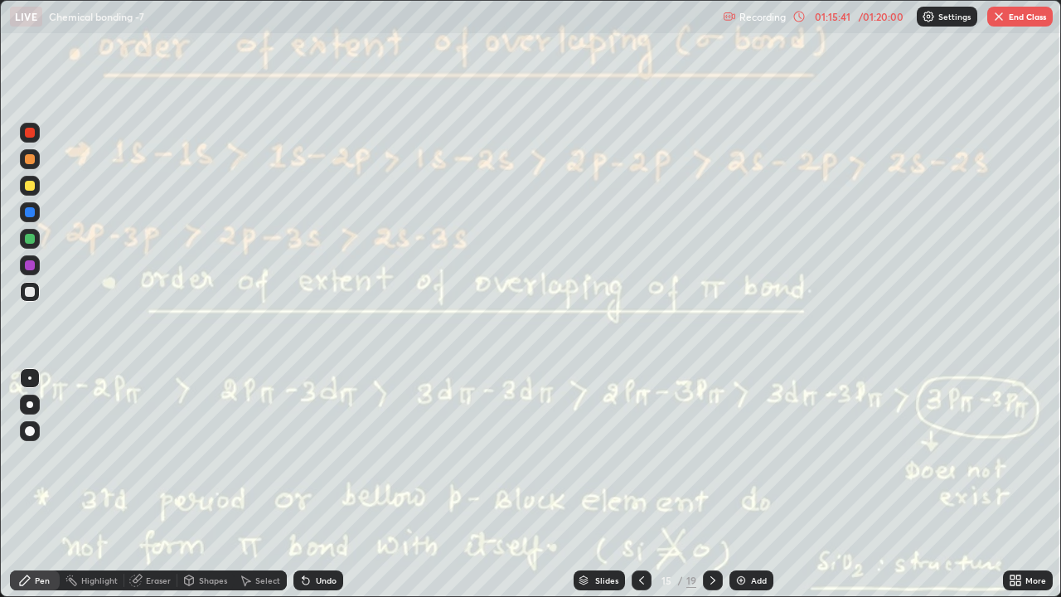
click at [709, 456] on icon at bounding box center [713, 580] width 13 height 13
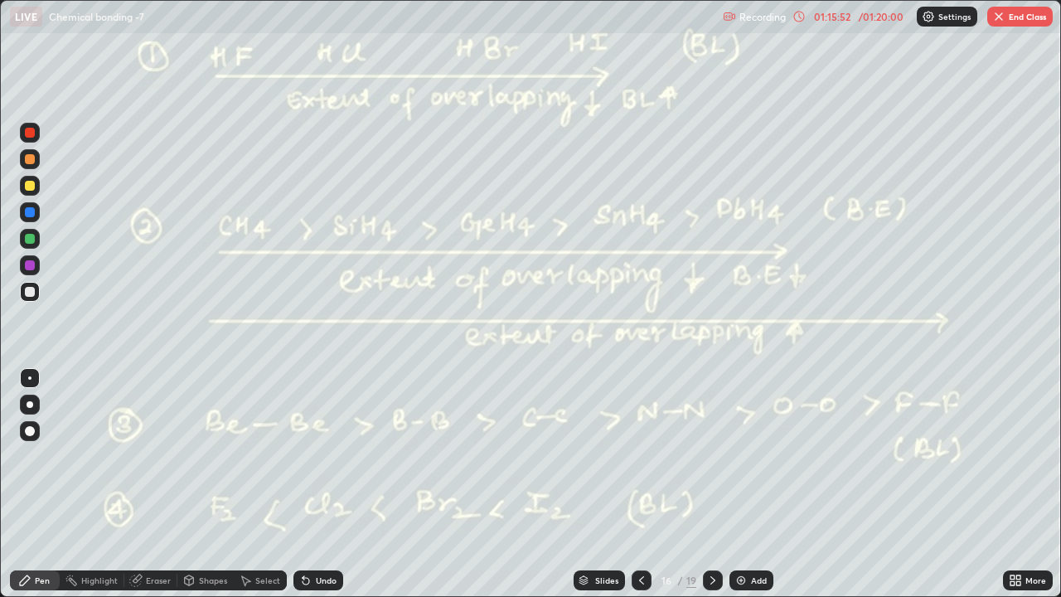
click at [711, 456] on icon at bounding box center [713, 580] width 13 height 13
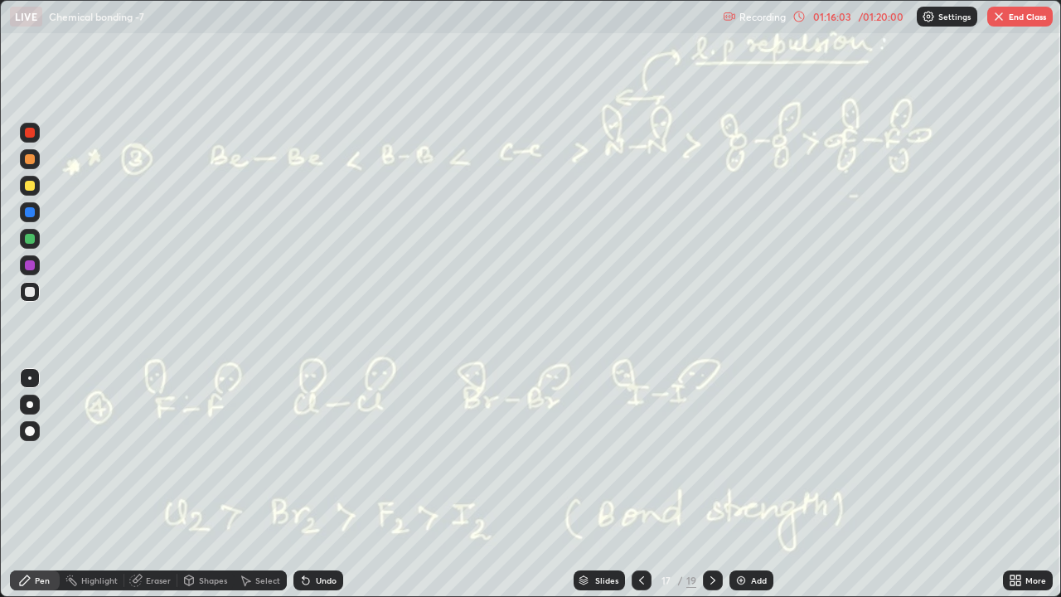
click at [707, 456] on icon at bounding box center [713, 580] width 13 height 13
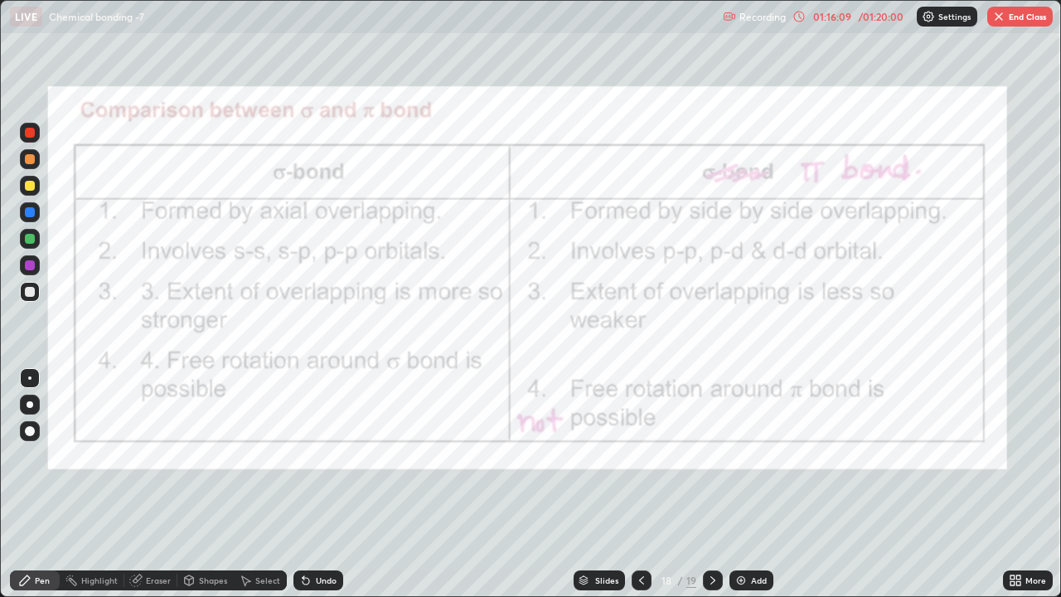
click at [28, 134] on div at bounding box center [30, 133] width 10 height 10
click at [712, 456] on icon at bounding box center [713, 580] width 5 height 8
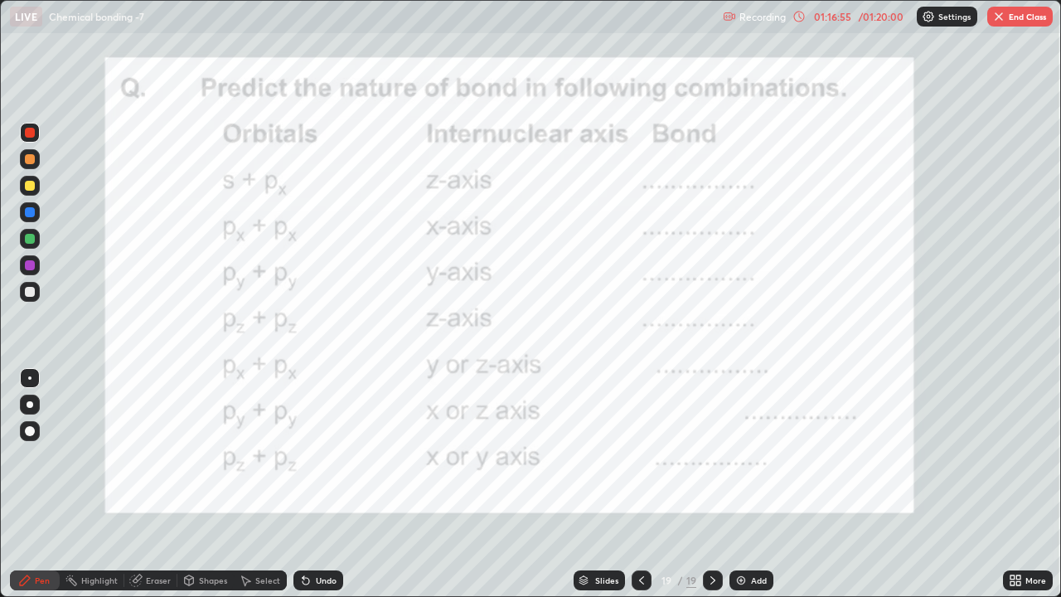
click at [1004, 19] on img "button" at bounding box center [999, 16] width 13 height 13
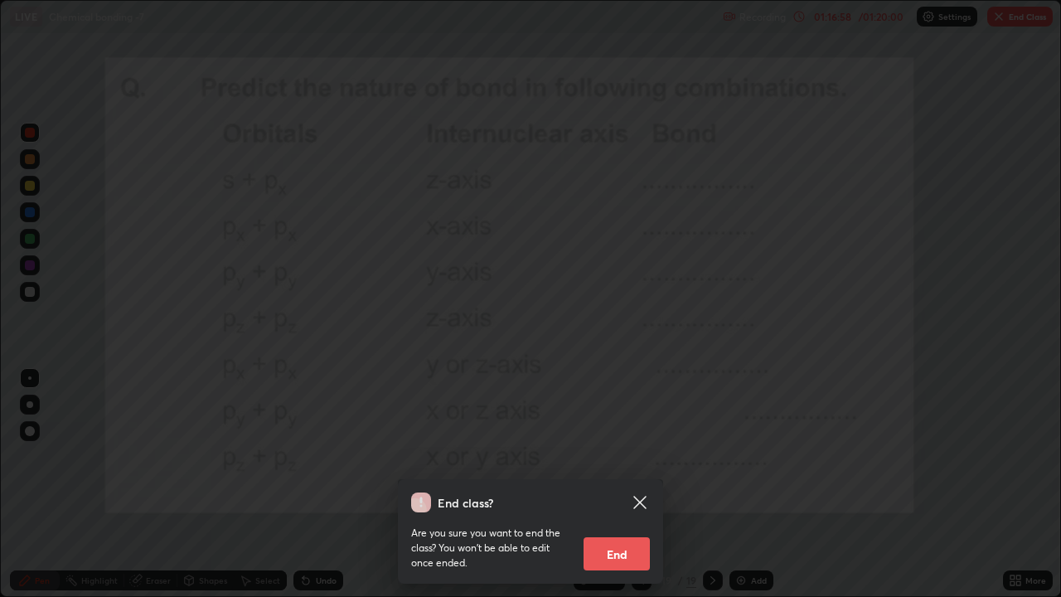
click at [561, 347] on div "End class? Are you sure you want to end the class? You won’t be able to edit on…" at bounding box center [530, 298] width 1061 height 597
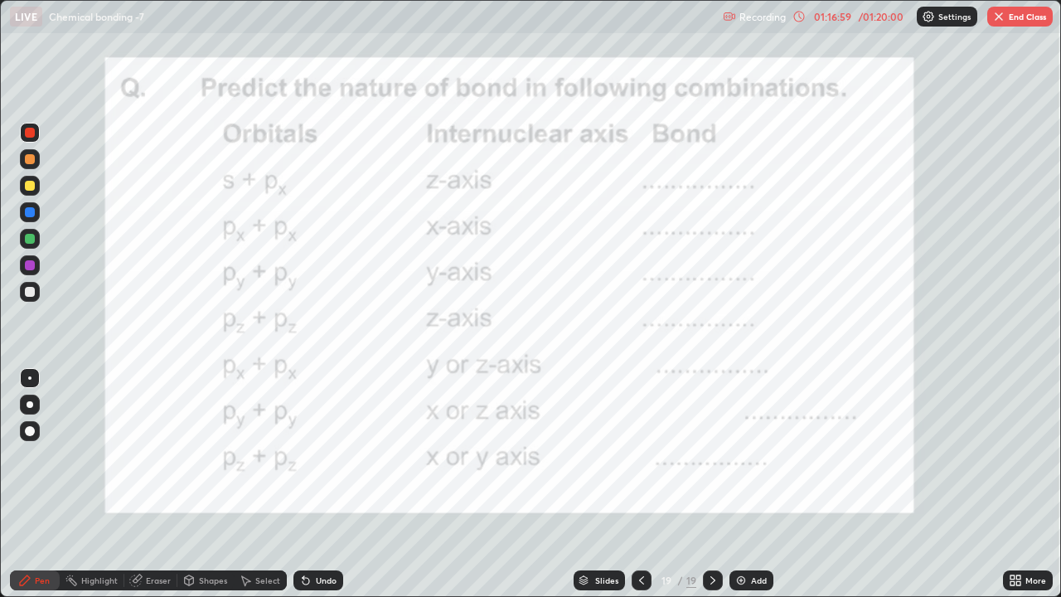
click at [1005, 16] on img "button" at bounding box center [999, 16] width 13 height 13
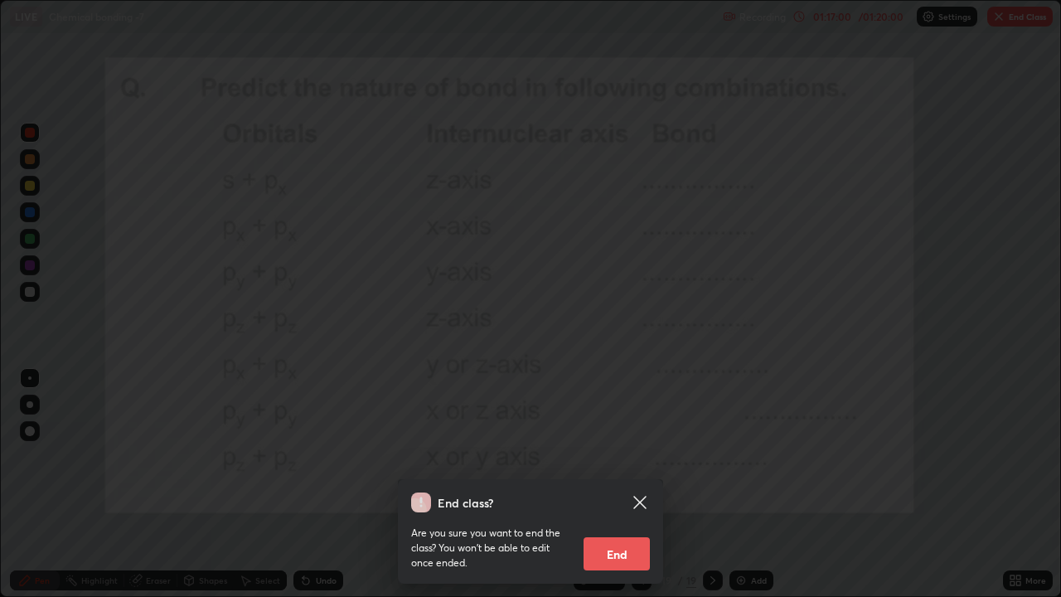
click at [627, 456] on button "End" at bounding box center [617, 553] width 66 height 33
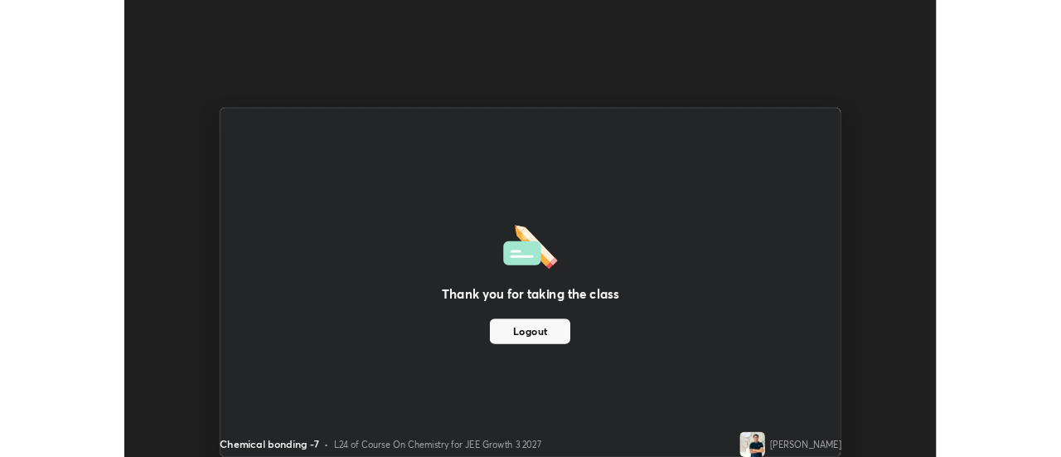
scroll to position [82467, 81863]
